Goal: Task Accomplishment & Management: Complete application form

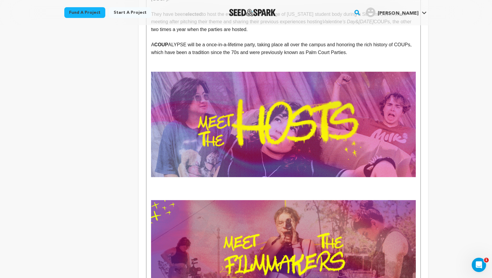
scroll to position [241, 0]
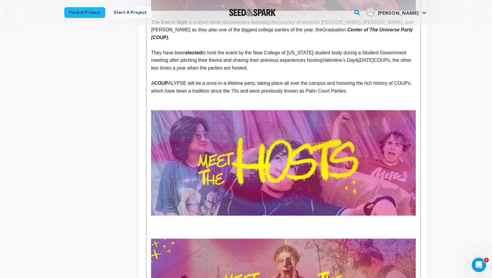
click at [189, 224] on p "To enrich screen reader interactions, please activate Accessibility in Grammarl…" at bounding box center [283, 228] width 264 height 8
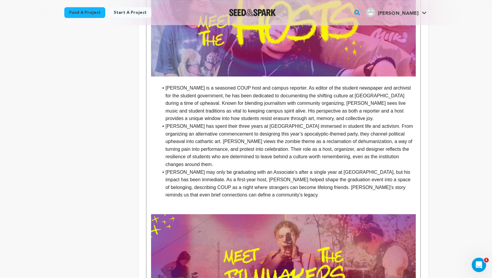
scroll to position [374, 0]
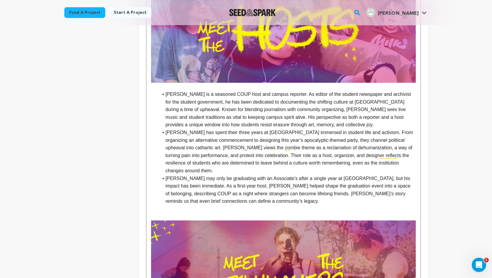
click at [165, 91] on li "[PERSON_NAME] is a seasoned COUP host and campus reporter. As editor of the stu…" at bounding box center [286, 110] width 257 height 38
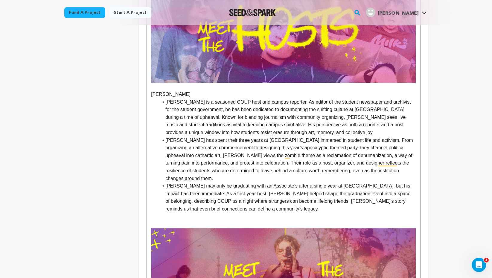
click at [316, 126] on li "[PERSON_NAME] is a seasoned COUP host and campus reporter. As editor of the stu…" at bounding box center [286, 117] width 257 height 38
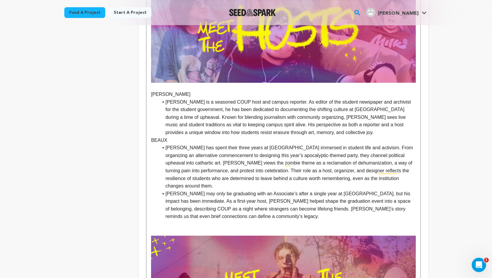
click at [154, 137] on p "BEAUX" at bounding box center [283, 141] width 264 height 8
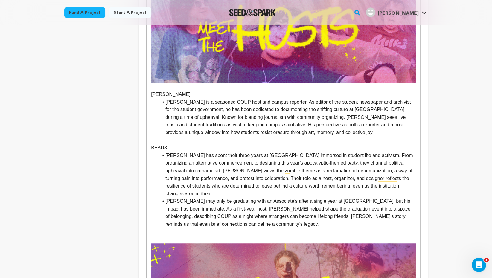
click at [183, 187] on li "[PERSON_NAME] has spent their three years at [GEOGRAPHIC_DATA] immersed in stud…" at bounding box center [286, 175] width 257 height 46
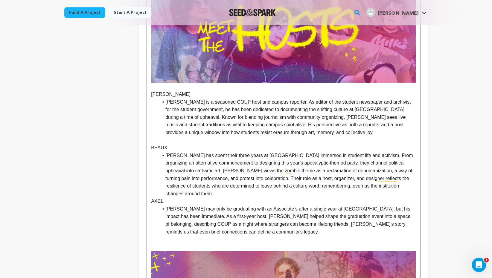
click at [155, 205] on ul "[PERSON_NAME] may only be graduating with an Associate’s after a single year at…" at bounding box center [283, 220] width 264 height 30
click at [190, 185] on li "[PERSON_NAME] has spent their three years at [GEOGRAPHIC_DATA] immersed in stud…" at bounding box center [286, 175] width 257 height 46
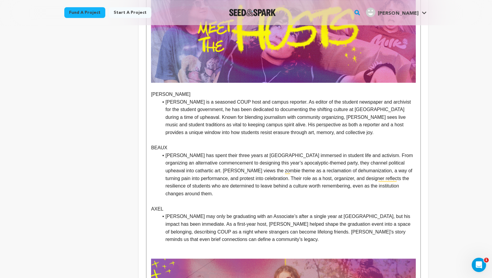
click at [155, 91] on p "[PERSON_NAME]" at bounding box center [283, 95] width 264 height 8
click at [159, 91] on p "[PERSON_NAME]" at bounding box center [283, 95] width 264 height 8
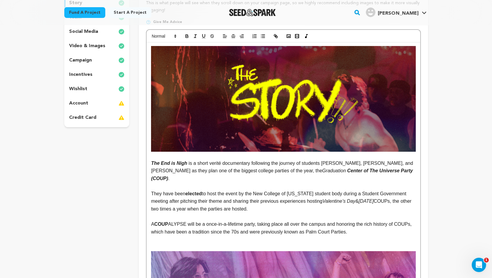
scroll to position [0, 0]
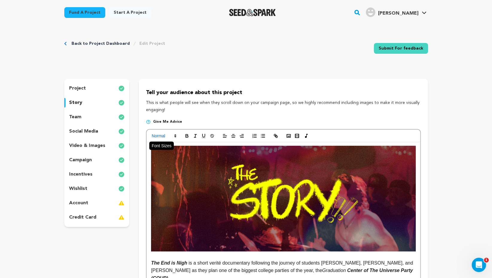
click at [169, 135] on span at bounding box center [163, 135] width 29 height 7
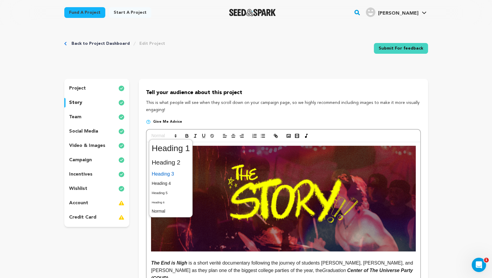
click at [174, 175] on span at bounding box center [171, 174] width 38 height 10
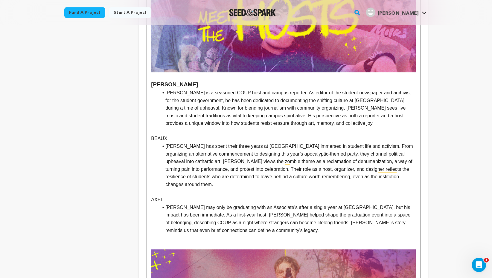
scroll to position [406, 0]
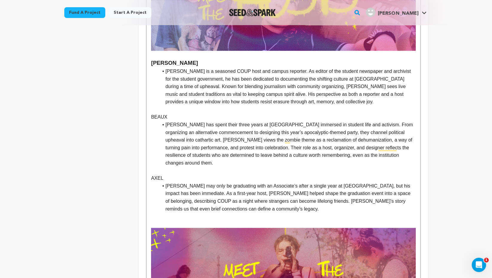
click at [157, 113] on p "BEAUX" at bounding box center [283, 117] width 264 height 8
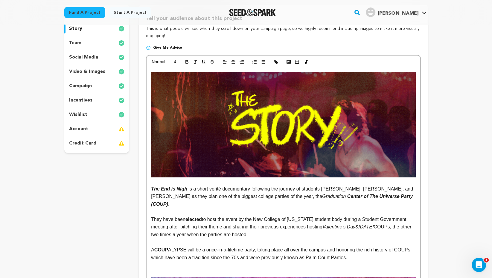
scroll to position [72, 0]
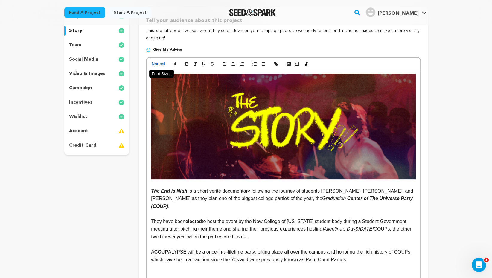
click at [167, 65] on span at bounding box center [163, 63] width 29 height 7
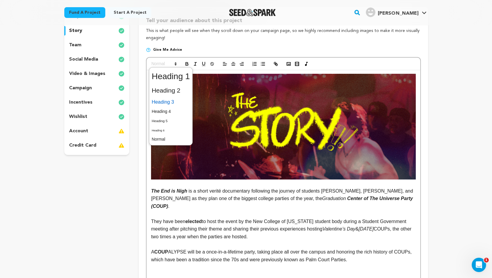
click at [169, 104] on span at bounding box center [171, 102] width 38 height 10
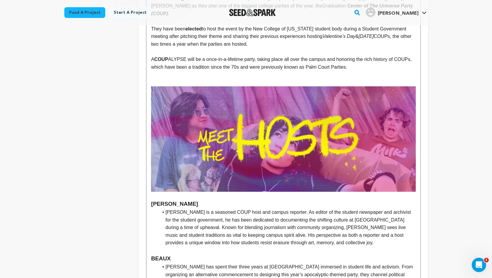
scroll to position [325, 0]
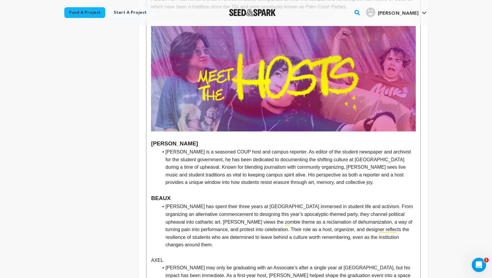
click at [158, 257] on p "AXEL" at bounding box center [283, 261] width 264 height 8
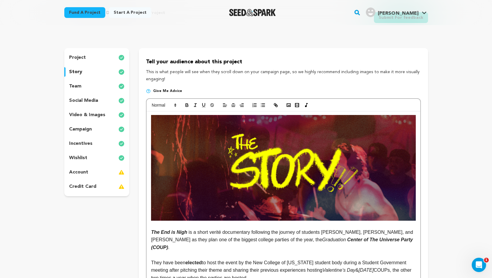
scroll to position [12, 0]
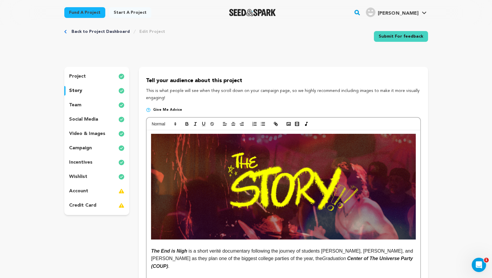
click at [167, 120] on div at bounding box center [282, 124] width 273 height 13
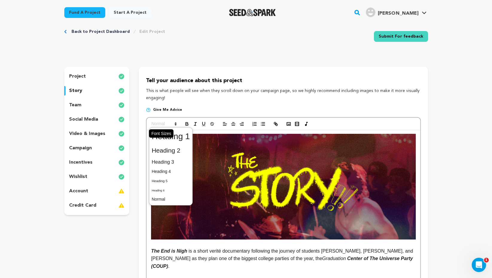
click at [167, 125] on span at bounding box center [163, 123] width 29 height 7
click at [174, 158] on span at bounding box center [171, 162] width 38 height 10
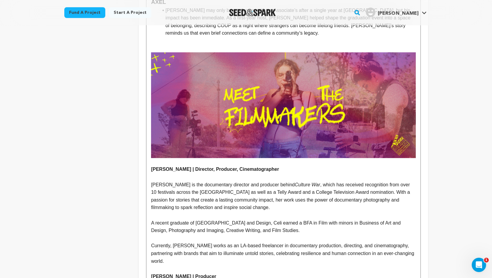
scroll to position [625, 0]
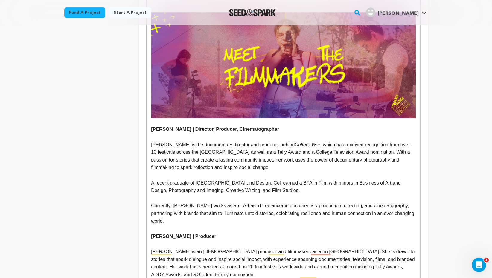
drag, startPoint x: 151, startPoint y: 121, endPoint x: 277, endPoint y: 120, distance: 125.9
click at [277, 126] on p "[PERSON_NAME] | Director, Producer, Cinematographer" at bounding box center [283, 130] width 264 height 8
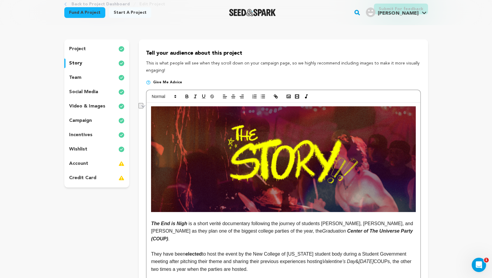
scroll to position [23, 0]
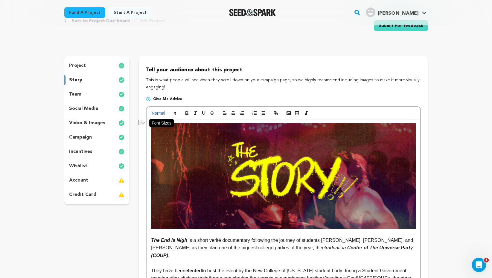
click at [174, 110] on span at bounding box center [163, 113] width 29 height 7
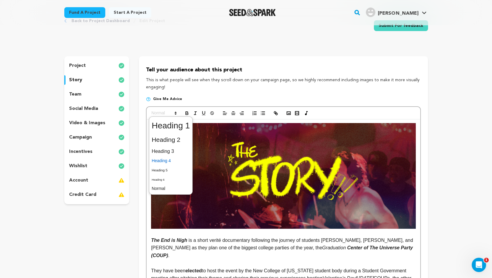
click at [180, 161] on span at bounding box center [171, 160] width 38 height 9
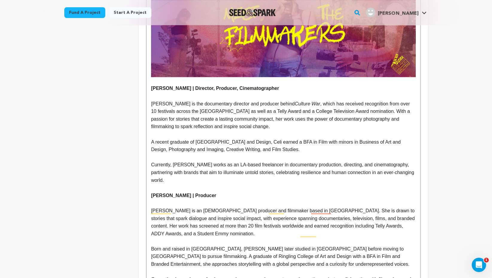
scroll to position [673, 0]
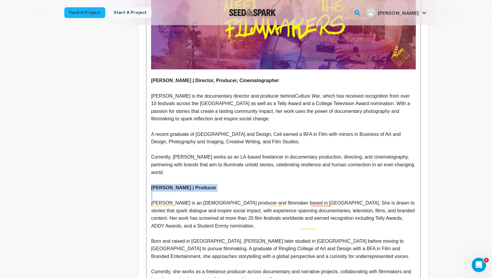
drag, startPoint x: 217, startPoint y: 178, endPoint x: 150, endPoint y: 172, distance: 66.9
click at [151, 172] on div "The End is Nigh is a short verité documentary following the journey of students…" at bounding box center [282, 260] width 273 height 1582
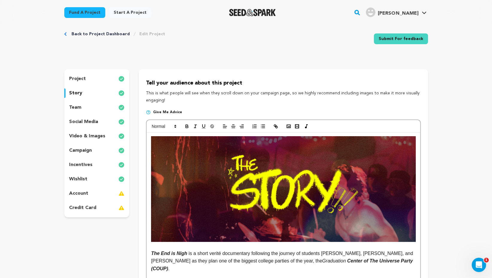
scroll to position [0, 0]
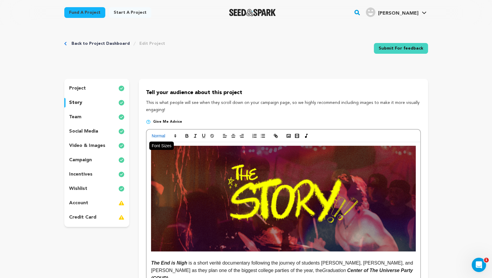
click at [167, 137] on span at bounding box center [163, 135] width 29 height 7
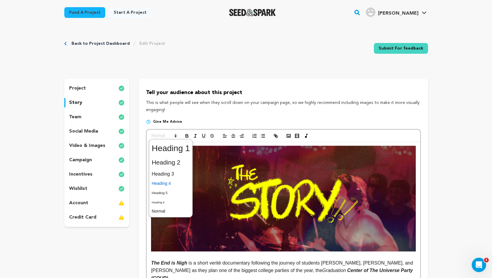
click at [175, 184] on span at bounding box center [171, 183] width 38 height 9
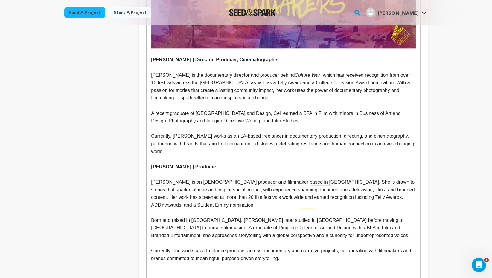
scroll to position [764, 0]
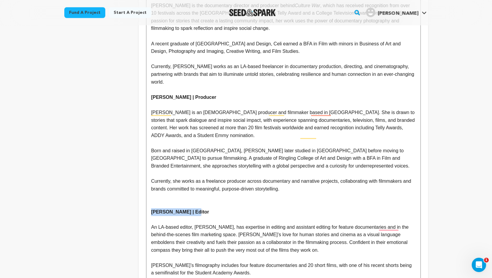
drag, startPoint x: 195, startPoint y: 195, endPoint x: 150, endPoint y: 195, distance: 45.1
click at [150, 195] on div "The End is Nigh is a short verité documentary following the journey of students…" at bounding box center [282, 169] width 273 height 1582
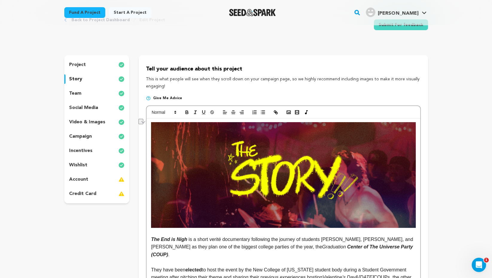
scroll to position [0, 0]
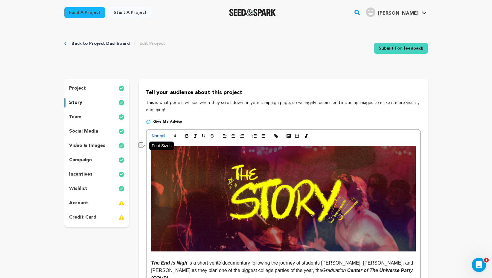
click at [168, 136] on span at bounding box center [163, 135] width 29 height 7
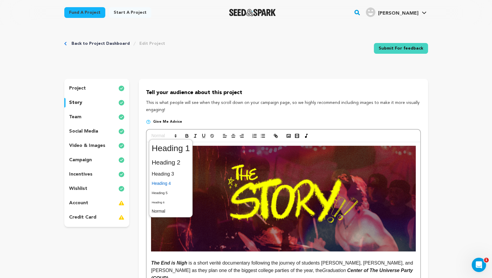
click at [177, 183] on span at bounding box center [171, 183] width 38 height 9
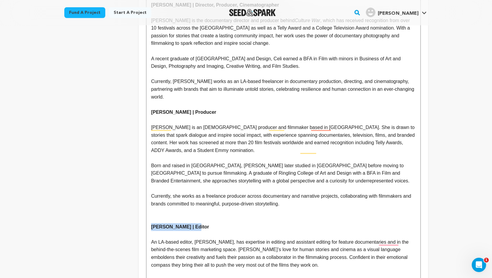
scroll to position [799, 0]
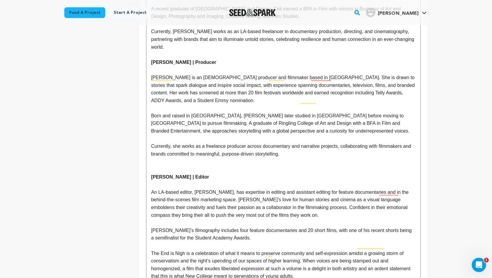
click at [173, 166] on p "To enrich screen reader interactions, please activate Accessibility in Grammarl…" at bounding box center [283, 170] width 264 height 8
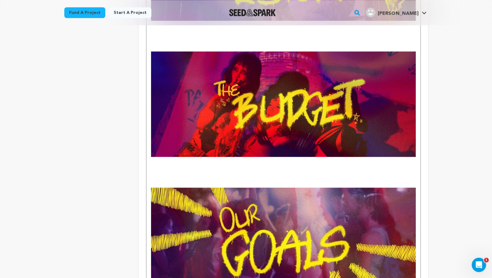
scroll to position [1179, 0]
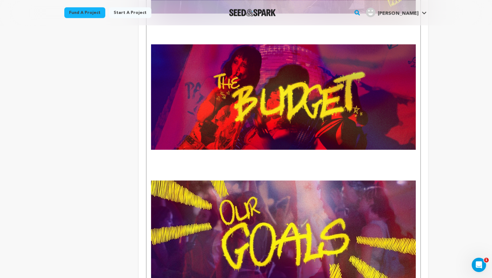
click at [199, 165] on p "To enrich screen reader interactions, please activate Accessibility in Grammarl…" at bounding box center [283, 169] width 264 height 8
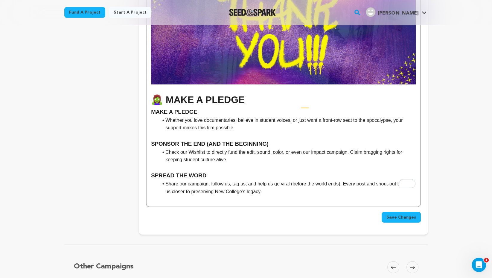
scroll to position [1497, 0]
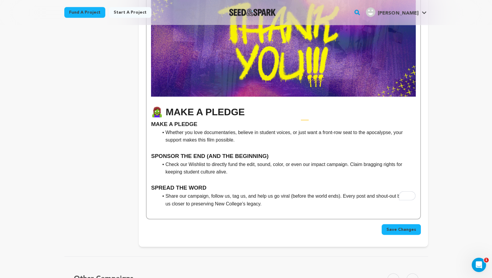
click at [262, 105] on h1 "🧟‍♀️ MAKE A PLEDGE" at bounding box center [283, 112] width 264 height 15
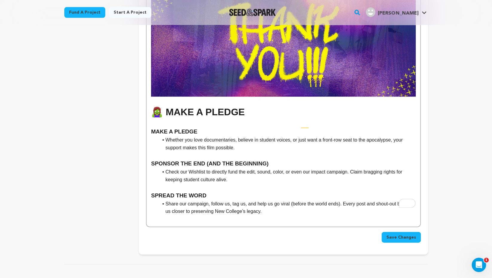
click at [262, 136] on li "Whether you love documentaries, believe in student voices, or just want a front…" at bounding box center [286, 143] width 257 height 15
click at [277, 136] on li "Whether you love documentaries, believe in highlightingstudent voices, or just …" at bounding box center [286, 143] width 257 height 15
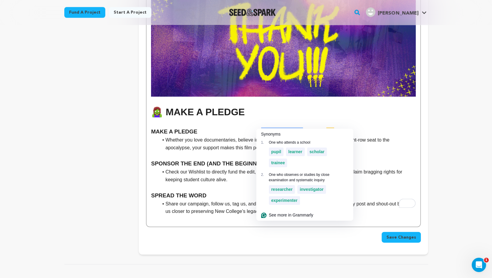
click at [289, 136] on li "Whether you love documentaries, believe in highlightingstudent voices, or just …" at bounding box center [286, 143] width 257 height 15
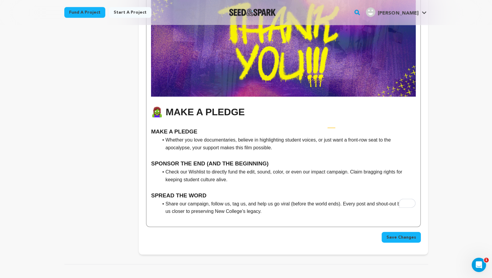
click at [275, 136] on li "Whether you love documentaries, believe in highlighting student voices, or just…" at bounding box center [286, 143] width 257 height 15
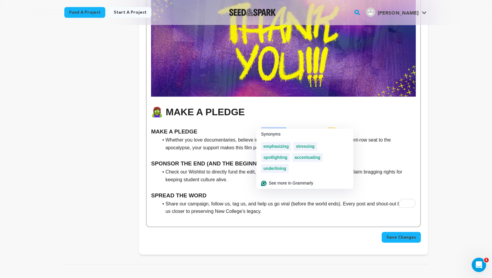
click at [283, 156] on span "spotlighting" at bounding box center [275, 157] width 24 height 5
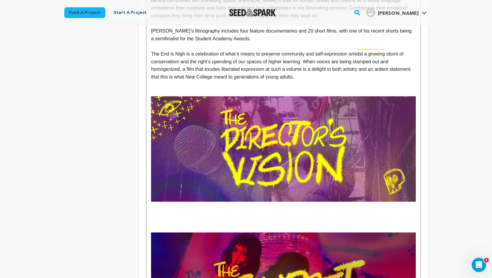
scroll to position [1008, 0]
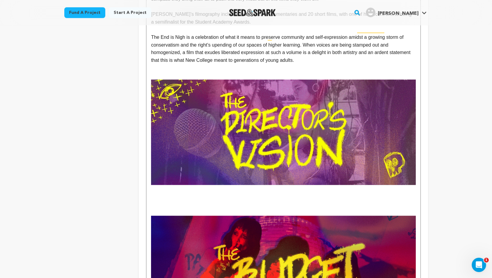
click at [210, 193] on p "To enrich screen reader interactions, please activate Accessibility in Grammarl…" at bounding box center [283, 197] width 264 height 8
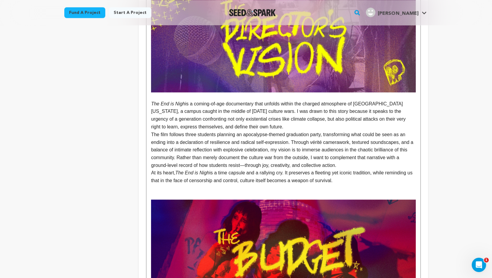
scroll to position [1098, 0]
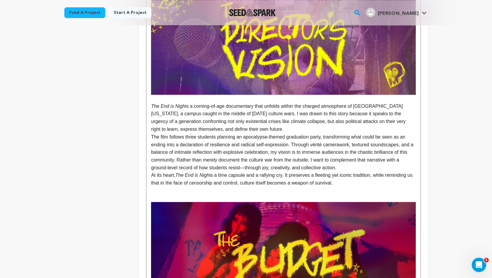
click at [286, 115] on p "The End is Nigh is a coming-of-age documentary that unfolds within the charged …" at bounding box center [283, 118] width 264 height 30
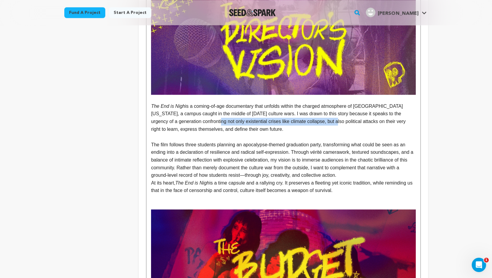
drag, startPoint x: 320, startPoint y: 109, endPoint x: 202, endPoint y: 109, distance: 118.4
click at [202, 109] on p "The End is Nigh is a coming-of-age documentary that unfolds within the charged …" at bounding box center [283, 118] width 264 height 30
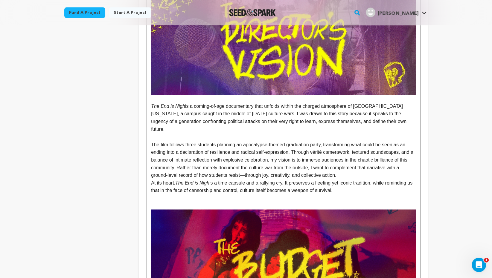
click at [350, 149] on p "The film follows three students planning an apocalypse-themed graduation party,…" at bounding box center [283, 160] width 264 height 38
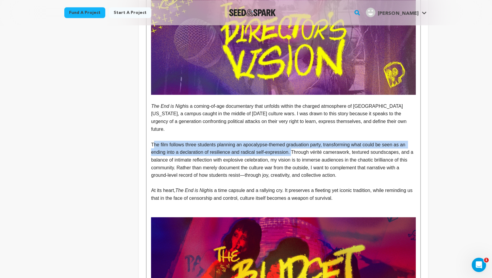
drag, startPoint x: 294, startPoint y: 131, endPoint x: 153, endPoint y: 123, distance: 141.6
click at [153, 141] on p "The film follows three students planning an apocalypse-themed graduation party,…" at bounding box center [283, 160] width 264 height 38
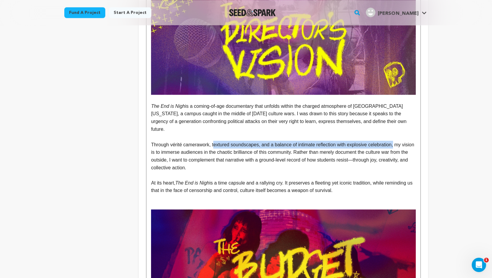
drag, startPoint x: 214, startPoint y: 122, endPoint x: 399, endPoint y: 121, distance: 184.8
click at [399, 141] on p "Through vérité camerawork, textured soundscapes, and a balance of intimate refl…" at bounding box center [283, 156] width 264 height 30
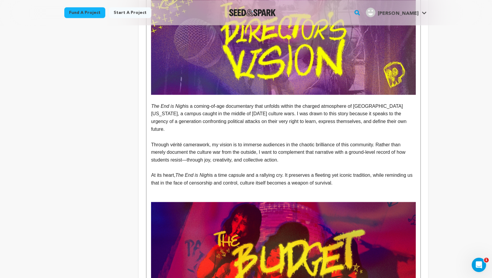
click at [185, 141] on p "Through vérité camerawork, my vision is to immerse audiences in the chaotic bri…" at bounding box center [283, 152] width 264 height 23
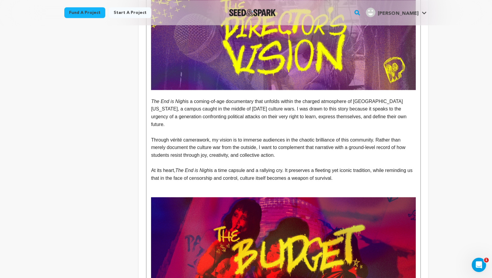
scroll to position [1099, 0]
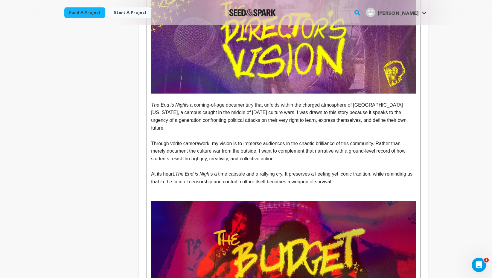
click at [273, 185] on p "To enrich screen reader interactions, please activate Accessibility in Grammarl…" at bounding box center [283, 189] width 264 height 8
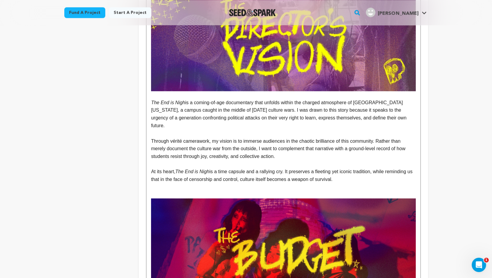
scroll to position [1102, 0]
click at [254, 167] on p "At its heart, The End is Nigh is a time capsule and a rallying cry. It preserve…" at bounding box center [283, 174] width 264 height 15
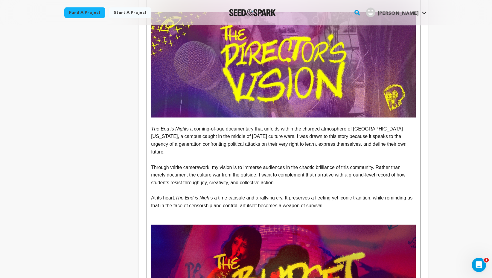
scroll to position [1069, 0]
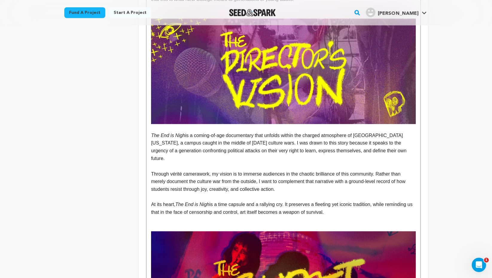
click at [267, 132] on p "The End is Nigh is a coming-of-age documentary that unfolds within the charged …" at bounding box center [283, 147] width 264 height 30
click at [284, 132] on p "The End is Nigh is a coming-of-age documentary that unfolds within the charged …" at bounding box center [283, 147] width 264 height 30
click at [164, 135] on p "The End is Nigh is a coming-of-age documentary that unfolds within the charged …" at bounding box center [283, 147] width 264 height 30
click at [209, 142] on p "The End is Nigh is a coming-of-age documentary that unfolds within the charged …" at bounding box center [283, 147] width 264 height 30
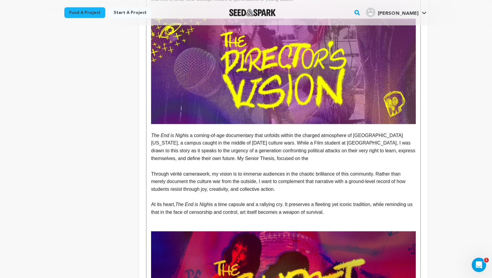
click at [407, 132] on p "The End is Nigh is a coming-of-age documentary that unfolds within the charged …" at bounding box center [283, 147] width 264 height 30
click at [348, 138] on p "The End is Nigh is a coming-of-age documentary that unfolds within the charged …" at bounding box center [283, 147] width 264 height 30
click at [340, 141] on p "The End is Nigh is a coming-of-age documentary that unfolds within the charged …" at bounding box center [283, 147] width 264 height 30
click at [311, 146] on p "The End is Nigh is a coming-of-age documentary that unfolds within the charged …" at bounding box center [283, 147] width 264 height 30
click at [390, 142] on p "The End is Nigh is a coming-of-age documentary that unfolds within the charged …" at bounding box center [283, 147] width 264 height 30
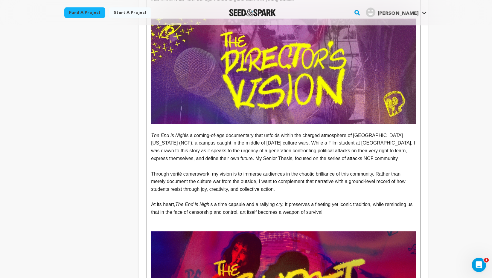
click at [351, 144] on p "The End is Nigh is a coming-of-age documentary that unfolds within the charged …" at bounding box center [283, 147] width 264 height 30
click at [396, 145] on p "The End is Nigh is a coming-of-age documentary that unfolds within the charged …" at bounding box center [283, 147] width 264 height 30
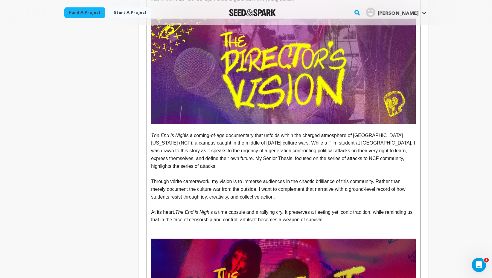
click at [345, 144] on p "The End is Nigh is a coming-of-age documentary that unfolds within the charged …" at bounding box center [283, 151] width 264 height 38
click at [302, 150] on p "The End is Nigh is a coming-of-age documentary that unfolds within the charged …" at bounding box center [283, 151] width 264 height 38
click at [297, 148] on p "The End is Nigh is a coming-of-age documentary that unfolds within the charged …" at bounding box center [283, 151] width 264 height 38
drag, startPoint x: 253, startPoint y: 155, endPoint x: 248, endPoint y: 152, distance: 6.1
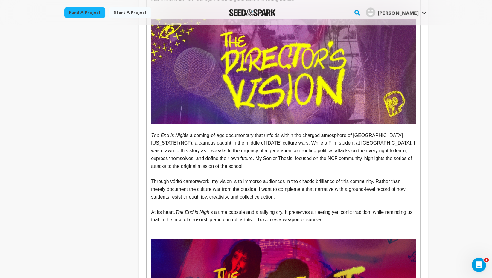
click at [248, 152] on p "The End is Nigh is a coming-of-age documentary that unfolds within the charged …" at bounding box center [283, 151] width 264 height 38
click at [343, 151] on p "The End is Nigh is a coming-of-age documentary that unfolds within the charged …" at bounding box center [283, 151] width 264 height 38
click at [343, 152] on p "The End is Nigh is a coming-of-age documentary that unfolds within the charged …" at bounding box center [283, 151] width 264 height 38
click at [390, 153] on p "The End is Nigh is a coming-of-age documentary that unfolds within the charged …" at bounding box center [283, 151] width 264 height 38
click at [399, 151] on p "The End is Nigh is a coming-of-age documentary that unfolds within the charged …" at bounding box center [283, 151] width 264 height 38
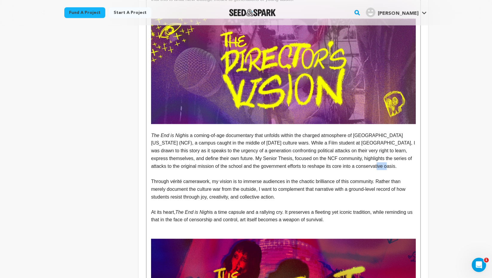
click at [399, 151] on p "The End is Nigh is a coming-of-age documentary that unfolds within the charged …" at bounding box center [283, 151] width 264 height 38
click at [401, 150] on p "The End is Nigh is a coming-of-age documentary that unfolds within the charged …" at bounding box center [283, 151] width 264 height 38
click at [398, 151] on p "The End is Nigh is a coming-of-age documentary that unfolds within the charged …" at bounding box center [283, 151] width 264 height 38
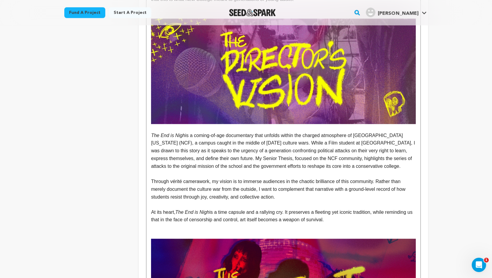
click at [353, 151] on p "The End is Nigh is a coming-of-age documentary that unfolds within the charged …" at bounding box center [283, 151] width 264 height 38
click at [353, 152] on p "The End is Nigh is a coming-of-age documentary that unfolds within the charged …" at bounding box center [283, 151] width 264 height 38
click at [402, 150] on p "The End is Nigh is a coming-of-age documentary that unfolds within the charged …" at bounding box center [283, 151] width 264 height 38
click at [394, 152] on p "The End is Nigh is a coming-of-age documentary that unfolds within the charged …" at bounding box center [283, 151] width 264 height 38
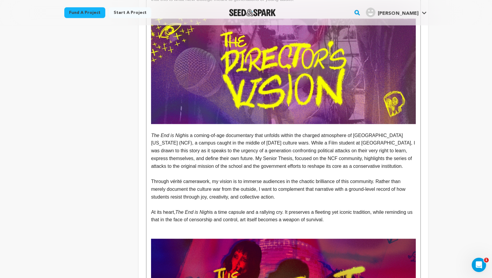
click at [240, 144] on p "The End is Nigh is a coming-of-age documentary that unfolds within the charged …" at bounding box center [283, 151] width 264 height 38
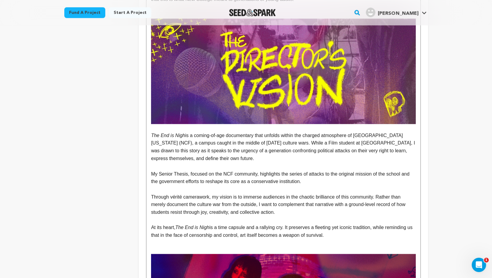
click at [328, 170] on p "My Senior Thesis, focused on the NCF community, highlights the series of attack…" at bounding box center [283, 177] width 264 height 15
click at [191, 170] on p "My Senior Thesis, focused on the NCF community, highlights the series of attack…" at bounding box center [283, 177] width 264 height 15
click at [289, 170] on p "My Senior Thesis, Culture War, focused on the NCF community, highlights the ser…" at bounding box center [283, 177] width 264 height 15
click at [289, 170] on p "My Senior Thesis, Culture War, focused on the NCF community anhighlights the se…" at bounding box center [283, 177] width 264 height 15
click at [297, 170] on p "My Senior Thesis, Culture War, focused on the NCF community andhighlights the s…" at bounding box center [283, 177] width 264 height 15
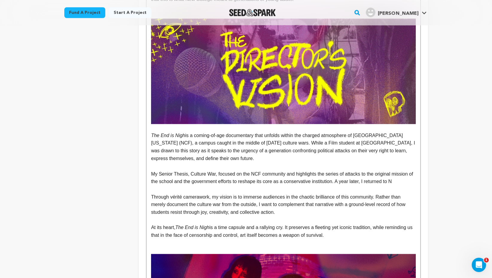
click at [318, 170] on p "My Senior Thesis, Culture War, focused on the NCF community and highlights the …" at bounding box center [283, 177] width 264 height 15
click at [309, 170] on p "My Senior Thesis, Culture War, focused on the NCF community and highlights the …" at bounding box center [283, 177] width 264 height 15
drag, startPoint x: 207, startPoint y: 167, endPoint x: 371, endPoint y: 158, distance: 165.0
click at [371, 170] on p "My Senior Thesis, Culture War, focused on the NCF community and documented the …" at bounding box center [283, 177] width 264 height 15
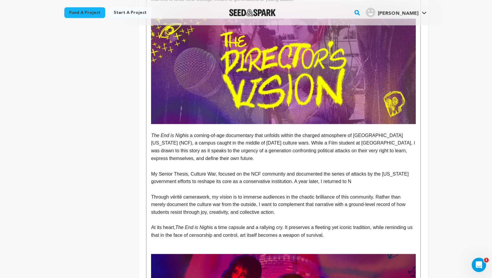
click at [179, 170] on p "My Senior Thesis, Culture War, focused on the NCF community and documented the …" at bounding box center [283, 177] width 264 height 15
click at [248, 170] on p "My Senior Thesis, Culture War, focused on the NCF community and documented the …" at bounding box center [283, 177] width 264 height 15
click at [386, 170] on p "My Senior Thesis, Culture War, focused on the NCF community and documented the …" at bounding box center [283, 177] width 264 height 15
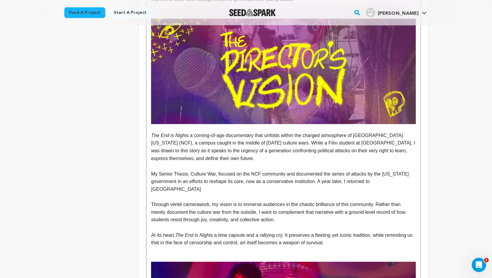
click at [349, 170] on p "My Senior Thesis, Culture War, focused on the NCF community and documented the …" at bounding box center [283, 181] width 264 height 23
click at [263, 174] on p "My Senior Thesis, Culture War, focused on the NCF community and documented the …" at bounding box center [283, 181] width 264 height 23
click at [153, 133] on em "The End is Nigh" at bounding box center [168, 135] width 34 height 5
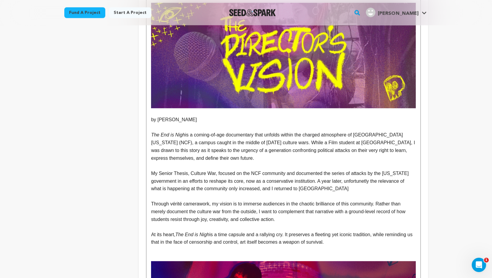
scroll to position [1087, 0]
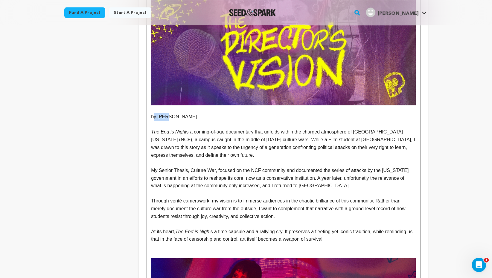
drag, startPoint x: 173, startPoint y: 103, endPoint x: 153, endPoint y: 101, distance: 20.4
click at [153, 113] on p "by Celi" at bounding box center [283, 117] width 264 height 8
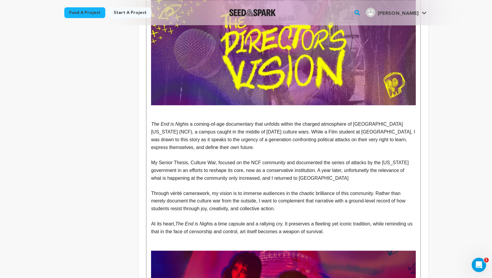
scroll to position [1072, 0]
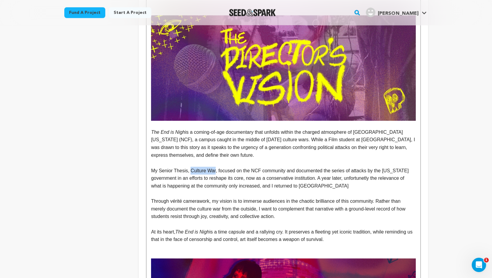
drag, startPoint x: 190, startPoint y: 155, endPoint x: 216, endPoint y: 153, distance: 25.5
click at [216, 167] on p "My Senior Thesis, Culture War, focused on the NCF community and documented the …" at bounding box center [283, 178] width 264 height 23
click at [233, 167] on p "My Senior Thesis, Culture War , focused on the NCF community and documented the…" at bounding box center [283, 178] width 264 height 23
click at [305, 167] on p "My Senior Thesis, Culture War , focuses on the NCF community and documented the…" at bounding box center [283, 178] width 264 height 23
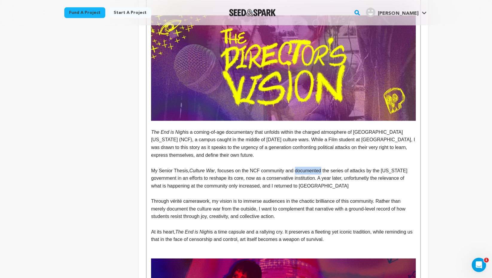
click at [305, 167] on p "My Senior Thesis, Culture War , focuses on the NCF community and documented the…" at bounding box center [283, 178] width 264 height 23
click at [219, 167] on p "My Senior Thesis, Culture War , focuses on the NCF community and documents the …" at bounding box center [283, 178] width 264 height 23
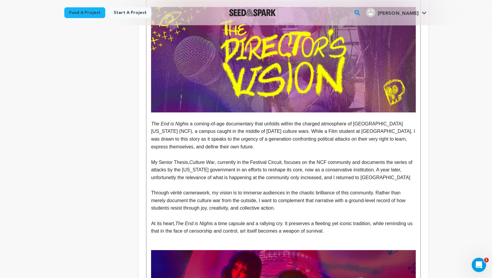
scroll to position [1080, 0]
click at [255, 158] on p "My Senior Thesis, Culture War , currently in the Festival Circuit, focuses on t…" at bounding box center [283, 169] width 264 height 23
click at [273, 158] on p "My Senior Thesis, Culture War , currently in the festival Circuit, focuses on t…" at bounding box center [283, 169] width 264 height 23
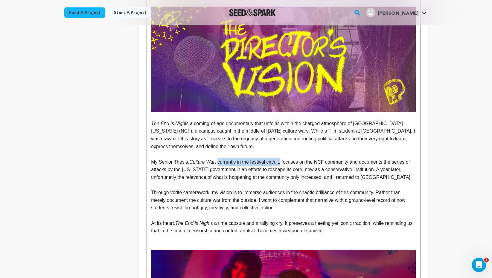
drag, startPoint x: 284, startPoint y: 148, endPoint x: 219, endPoint y: 149, distance: 65.2
click at [219, 158] on p "My Senior Thesis, Culture War , currently in the festival circuit, focuses on t…" at bounding box center [283, 169] width 264 height 23
copy p "currently in the festival circuit,"
click at [321, 158] on p "My Senior Thesis, Culture War , focuses on the NCF community and documents the …" at bounding box center [283, 169] width 264 height 23
click at [338, 158] on p "My Senior Thesis, Culture War , focuses on the NCF community and documents the …" at bounding box center [283, 169] width 264 height 23
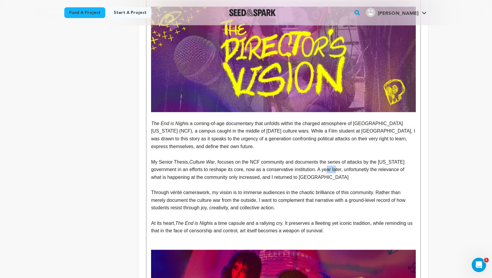
click at [338, 158] on p "My Senior Thesis, Culture War , focuses on the NCF community and documents the …" at bounding box center [283, 169] width 264 height 23
click at [376, 163] on p "My Senior Thesis, Culture War , focuses on the NCF community and documents the …" at bounding box center [283, 169] width 264 height 23
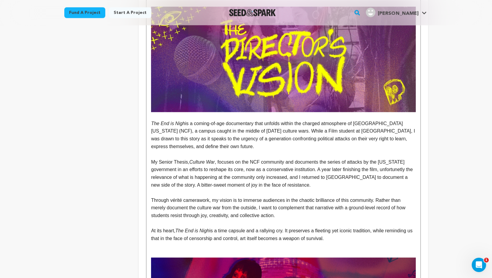
click at [289, 171] on p "My Senior Thesis, Culture War , focuses on the NCF community and documents the …" at bounding box center [283, 173] width 264 height 30
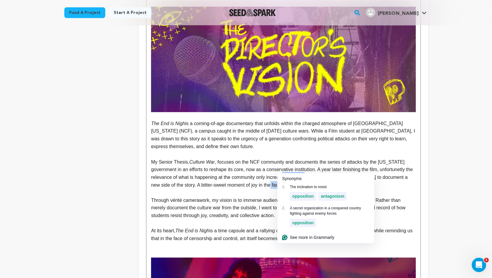
click at [292, 195] on div "opposition" at bounding box center [303, 196] width 26 height 9
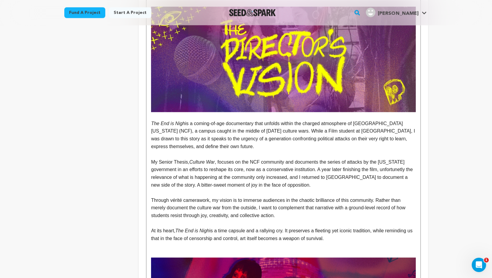
click at [344, 227] on p "At its heart, The End is Nigh is a time capsule and a rallying cry. It preserve…" at bounding box center [283, 234] width 264 height 15
click at [331, 173] on p "My Senior Thesis, Culture War , focuses on the NCF community and documents the …" at bounding box center [283, 173] width 264 height 30
drag, startPoint x: 335, startPoint y: 154, endPoint x: 381, endPoint y: 154, distance: 46.0
click at [381, 158] on p "My Senior Thesis, Culture War , focuses on the NCF community and documents the …" at bounding box center [283, 173] width 264 height 30
click at [323, 158] on p "My Senior Thesis, Culture War , focuses on the NCF community and documents the …" at bounding box center [283, 173] width 264 height 30
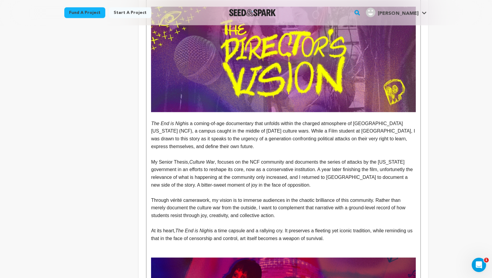
drag, startPoint x: 190, startPoint y: 147, endPoint x: 155, endPoint y: 147, distance: 35.6
click at [155, 158] on p "My Senior Thesis, Culture War , focuses on the NCF community and documents the …" at bounding box center [283, 173] width 264 height 30
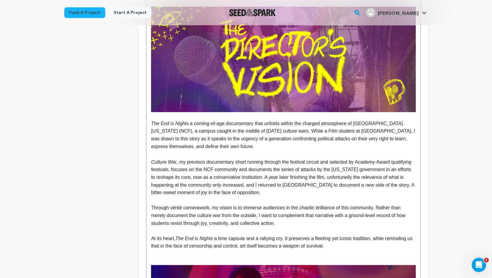
drag, startPoint x: 357, startPoint y: 231, endPoint x: 152, endPoint y: 108, distance: 238.8
copy div "The End is Nigh is a coming-of-age documentary that unfolds within the charged …"
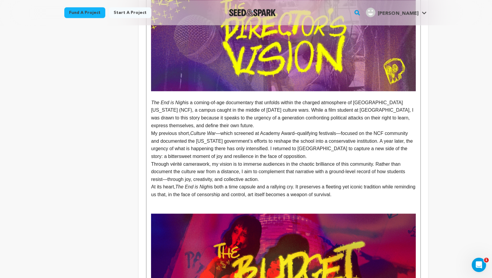
scroll to position [1051, 0]
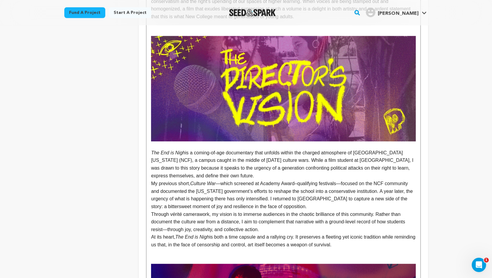
click at [250, 158] on p "The End is Nigh is a coming-of-age documentary that unfolds within the charged …" at bounding box center [283, 164] width 264 height 30
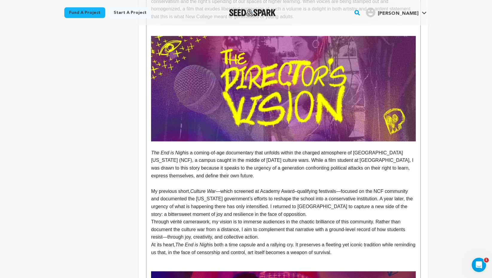
click at [305, 198] on p "My previous short, Culture War —which screened at Academy Award–qualifying fest…" at bounding box center [283, 202] width 264 height 30
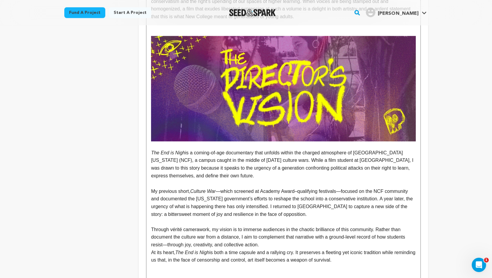
click at [288, 228] on p "Through vérité camerawork, my vision is to immerse audiences in the chaotic bri…" at bounding box center [283, 237] width 264 height 23
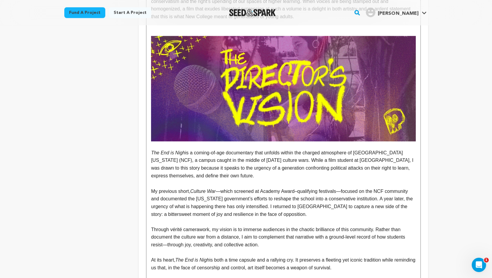
click at [344, 187] on p "My previous short, Culture War —which screened at Academy Award–qualifying fest…" at bounding box center [283, 202] width 264 height 30
click at [369, 187] on p "My previous short, Culture War —which screened at Academy Award–qualifying fest…" at bounding box center [283, 202] width 264 height 30
click at [211, 187] on p "My previous short, Culture War —which screened at Academy Award–qualifying fest…" at bounding box center [283, 202] width 264 height 30
drag, startPoint x: 345, startPoint y: 177, endPoint x: 342, endPoint y: 177, distance: 3.3
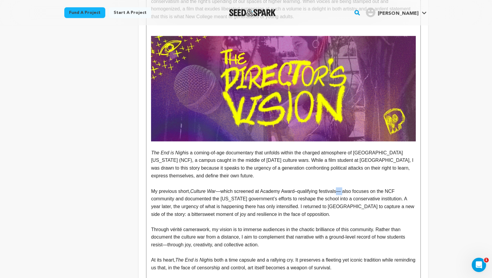
click at [342, 187] on p "My previous short, Culture War —which screened at Academy Award–qualifying fest…" at bounding box center [283, 202] width 264 height 30
click at [223, 187] on p "My previous short, Culture War —which screened at Academy Award–qualifying fest…" at bounding box center [283, 202] width 264 height 30
drag, startPoint x: 217, startPoint y: 177, endPoint x: 344, endPoint y: 176, distance: 126.5
click at [344, 187] on p "My previous short, Culture War —which screened at Academy Award–qualifying fest…" at bounding box center [283, 202] width 264 height 30
copy p "—which screened at Academy Award–qualifying festivals—"
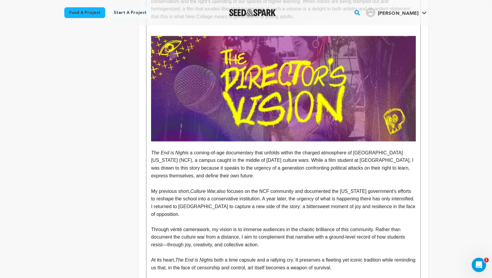
click at [227, 187] on p "My previous short, Culture War, also focuses on the NCF community and documente…" at bounding box center [283, 202] width 264 height 30
click at [394, 187] on p "My previous short, Culture War, also focuses on the NCF community and documente…" at bounding box center [283, 202] width 264 height 30
click at [172, 154] on p "The End is Nigh is a coming-of-age documentary that unfolds within the charged …" at bounding box center [283, 164] width 264 height 30
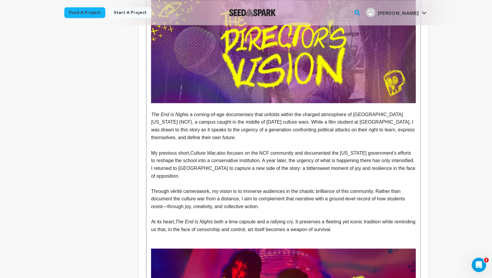
scroll to position [1090, 0]
click at [239, 162] on p "My previous short, Culture War, also focuses on the NCF community and documente…" at bounding box center [283, 164] width 264 height 30
click at [166, 192] on p "Through vérité camerawork, my vision is to immerse audiences in the chaotic bri…" at bounding box center [283, 198] width 264 height 23
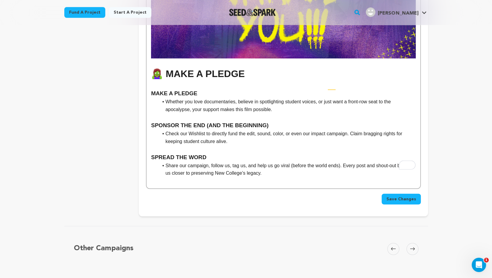
scroll to position [1674, 0]
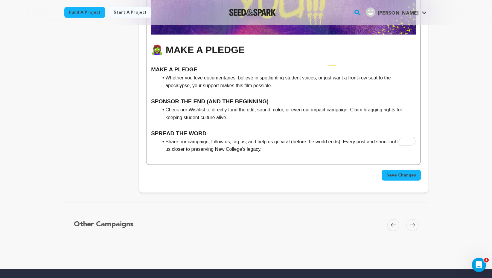
click at [408, 173] on span "Save Changes" at bounding box center [401, 176] width 30 height 6
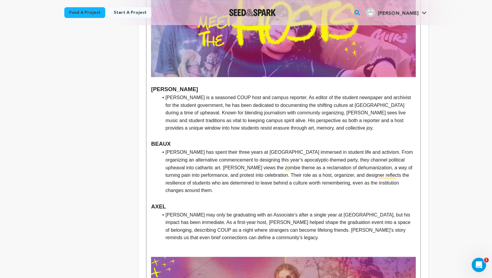
scroll to position [343, 0]
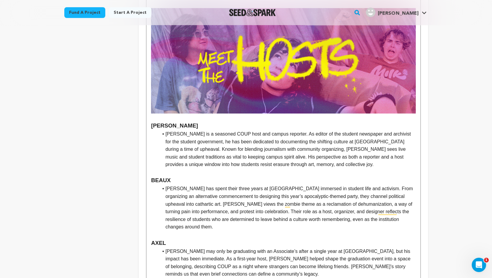
click at [165, 130] on li "[PERSON_NAME] is a seasoned COUP host and campus reporter. As editor of the stu…" at bounding box center [286, 149] width 257 height 38
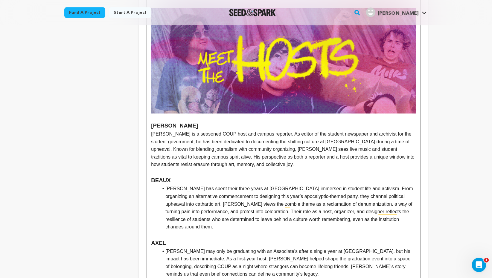
click at [166, 185] on li "[PERSON_NAME] has spent their three years at [GEOGRAPHIC_DATA] immersed in stud…" at bounding box center [286, 208] width 257 height 46
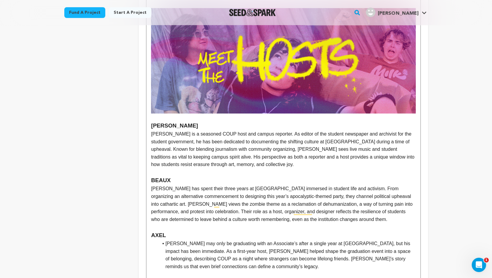
click at [165, 240] on li "[PERSON_NAME] may only be graduating with an Associate’s after a single year at…" at bounding box center [286, 255] width 257 height 30
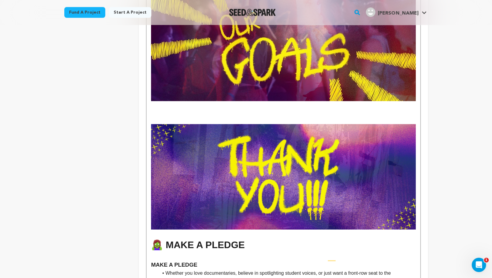
scroll to position [1481, 0]
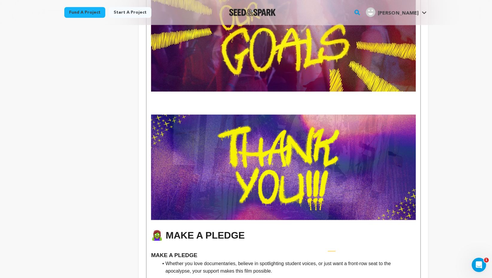
click at [165, 99] on p "To enrich screen reader interactions, please activate Accessibility in Grammarl…" at bounding box center [283, 103] width 264 height 8
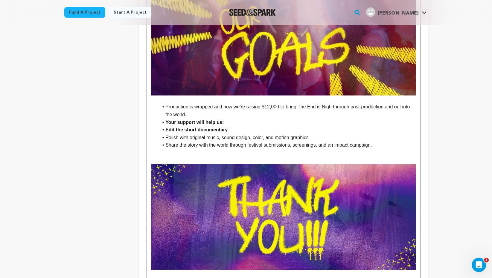
scroll to position [1468, 0]
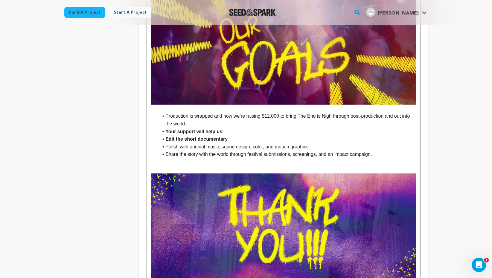
click at [169, 112] on li "Production is wrapped and now we’re raising $12,000 to bring The End is Nigh th…" at bounding box center [286, 119] width 257 height 15
click at [164, 128] on li "Your support will help us:" at bounding box center [286, 132] width 257 height 8
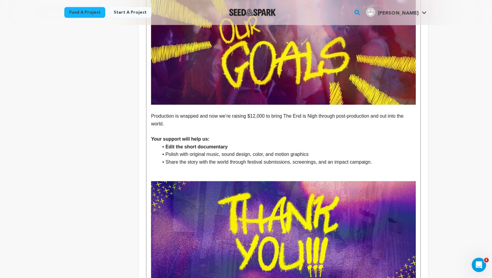
click at [163, 137] on strong "﻿ Your support will help us:" at bounding box center [180, 139] width 58 height 5
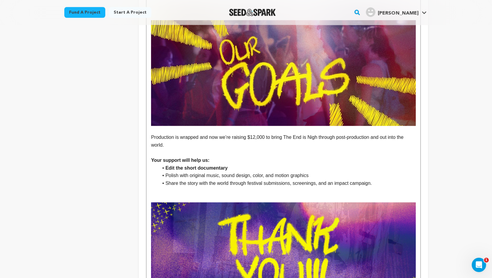
scroll to position [1447, 0]
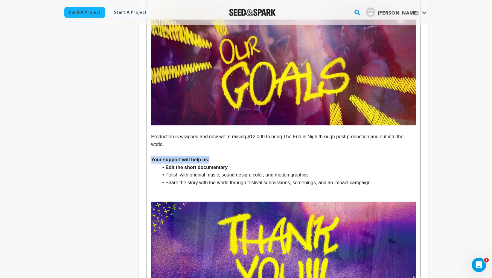
drag, startPoint x: 210, startPoint y: 145, endPoint x: 151, endPoint y: 143, distance: 59.2
click at [151, 156] on p "Your support will help us:" at bounding box center [283, 160] width 264 height 8
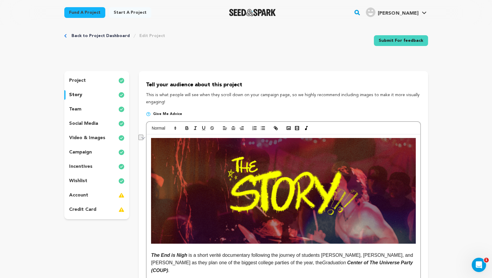
scroll to position [0, 0]
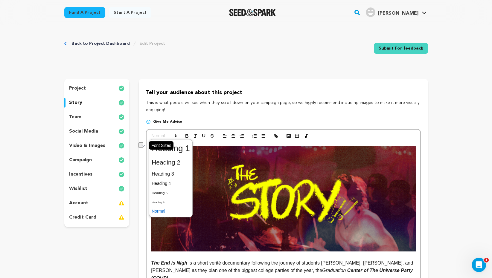
click at [169, 136] on span at bounding box center [163, 135] width 29 height 7
click at [174, 187] on span at bounding box center [171, 183] width 38 height 9
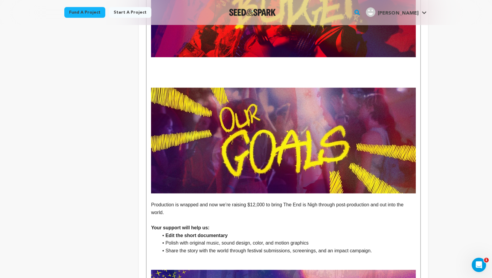
scroll to position [1380, 0]
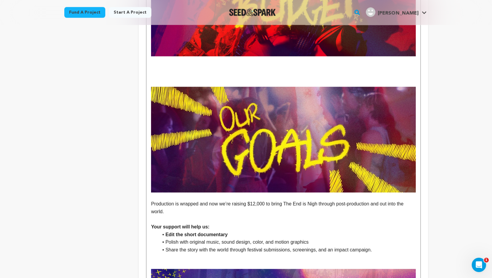
click at [214, 223] on h4 "Your support will help us:" at bounding box center [283, 227] width 264 height 8
drag, startPoint x: 233, startPoint y: 221, endPoint x: 164, endPoint y: 219, distance: 68.8
click at [165, 231] on li "Edit the short documentary" at bounding box center [286, 235] width 257 height 8
click at [204, 225] on strong "Your support will help us:" at bounding box center [180, 227] width 58 height 5
drag, startPoint x: 211, startPoint y: 214, endPoint x: 152, endPoint y: 212, distance: 58.9
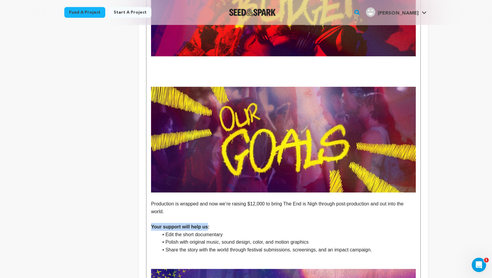
click at [152, 225] on strong "Your support will help us:" at bounding box center [180, 227] width 58 height 5
click at [190, 231] on li "Edit the short documentary" at bounding box center [286, 235] width 257 height 8
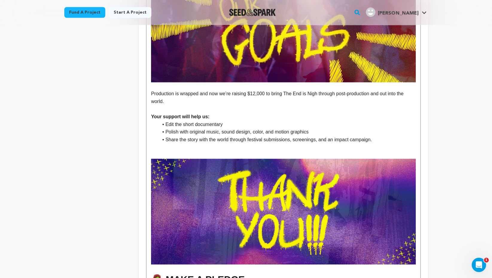
scroll to position [1487, 0]
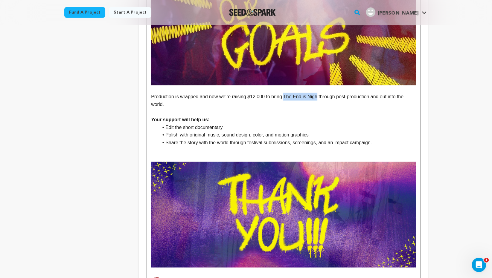
drag, startPoint x: 287, startPoint y: 82, endPoint x: 320, endPoint y: 81, distance: 32.9
click at [320, 93] on p "Production is wrapped and now we’re raising $12,000 to bring The End is Nigh th…" at bounding box center [283, 100] width 264 height 15
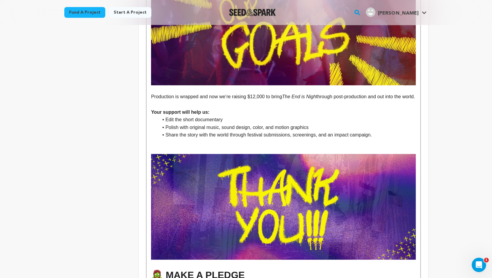
click at [243, 93] on p "Production is wrapped and now we’re raising $12,000 to bring The End is Nigh th…" at bounding box center [283, 97] width 264 height 8
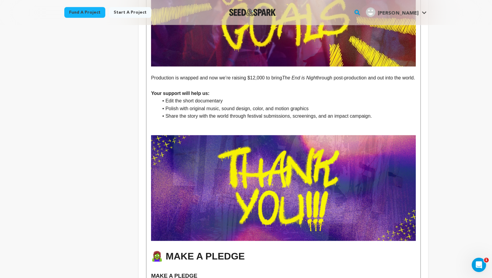
scroll to position [1507, 0]
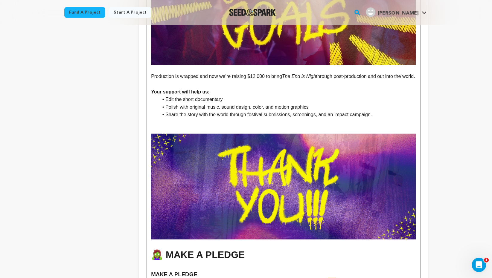
click at [196, 73] on p "Production is wrapped and now we’re raising $12,000 to bring The End is Nigh th…" at bounding box center [283, 77] width 264 height 8
click at [194, 65] on p "To enrich screen reader interactions, please activate Accessibility in Grammarl…" at bounding box center [283, 69] width 264 height 8
drag, startPoint x: 250, startPoint y: 107, endPoint x: 292, endPoint y: 105, distance: 42.5
click at [292, 111] on li "Share the story with the world through festival submissions, screenings, and an…" at bounding box center [286, 115] width 257 height 8
click at [304, 111] on li "Share the story with the world through festival submissions , screenings, and a…" at bounding box center [286, 115] width 257 height 8
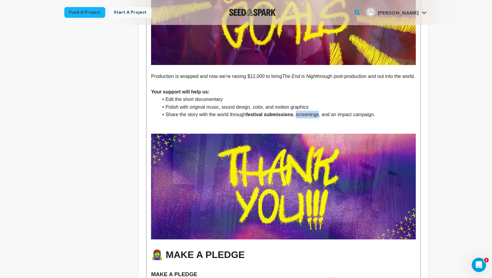
click at [304, 111] on li "Share the story with the world through festival submissions , screenings, and a…" at bounding box center [286, 115] width 257 height 8
drag, startPoint x: 343, startPoint y: 107, endPoint x: 379, endPoint y: 108, distance: 36.8
click at [379, 111] on li "Share the story with the world through festival submissions , screenings , and …" at bounding box center [286, 115] width 257 height 8
drag, startPoint x: 277, startPoint y: 100, endPoint x: 309, endPoint y: 100, distance: 32.3
click at [309, 103] on li "Polish with original music, sound design, color, and motion graphics" at bounding box center [286, 107] width 257 height 8
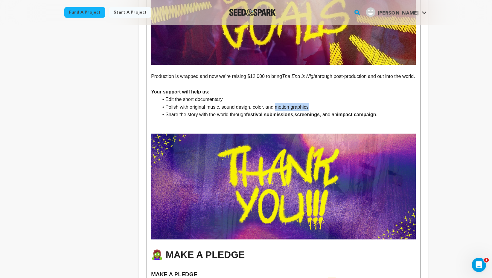
drag, startPoint x: 313, startPoint y: 98, endPoint x: 277, endPoint y: 98, distance: 36.8
click at [277, 103] on li "Polish with original music, sound design, color, and motion graphics" at bounding box center [286, 107] width 257 height 8
click at [259, 103] on li "Polish with original music, sound design, color, and motion graphics" at bounding box center [286, 107] width 257 height 8
drag, startPoint x: 223, startPoint y: 99, endPoint x: 251, endPoint y: 100, distance: 27.8
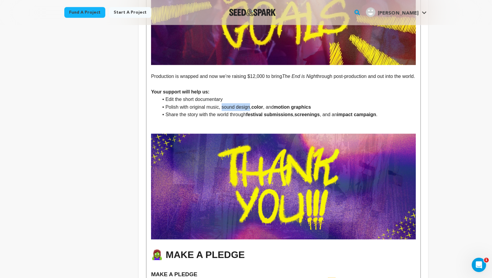
click at [251, 103] on li "Polish with original music, sound design, color , and motion graphics" at bounding box center [286, 107] width 257 height 8
drag, startPoint x: 190, startPoint y: 99, endPoint x: 219, endPoint y: 99, distance: 28.1
click at [219, 103] on li "Polish with original music, sound design , color , and motion graphics" at bounding box center [286, 107] width 257 height 8
click at [220, 111] on li "Share the story with the world through festival submissions , screenings , and …" at bounding box center [286, 115] width 257 height 8
click at [179, 103] on li "Polish with original music , sound design , color , and motion graphics" at bounding box center [286, 107] width 257 height 8
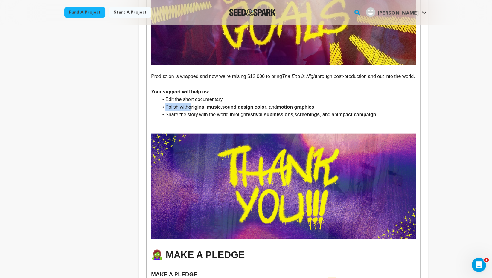
drag, startPoint x: 191, startPoint y: 99, endPoint x: 166, endPoint y: 101, distance: 25.5
click at [166, 103] on li "Polish with original music , sound design , color , and motion graphics" at bounding box center [286, 107] width 257 height 8
click at [202, 105] on strong "sound design" at bounding box center [215, 107] width 31 height 5
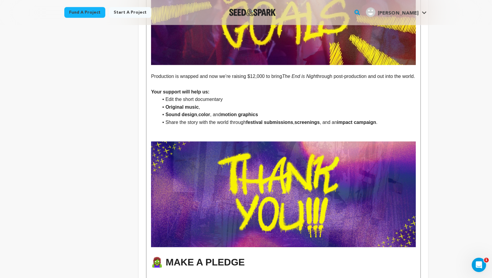
click at [200, 112] on strong "color" at bounding box center [204, 114] width 12 height 5
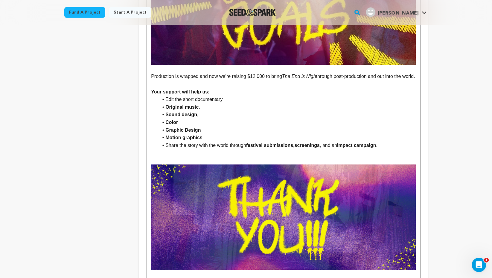
click at [184, 135] on strong "Motion graphics" at bounding box center [183, 137] width 37 height 5
drag, startPoint x: 225, startPoint y: 94, endPoint x: 165, endPoint y: 94, distance: 60.4
click at [165, 96] on li "Edit the short documentary" at bounding box center [286, 100] width 257 height 8
drag, startPoint x: 206, startPoint y: 130, endPoint x: 166, endPoint y: 101, distance: 49.6
click at [166, 101] on ul "Edit the short documentary Original music , Sound design , Color Graphic Design…" at bounding box center [283, 123] width 264 height 54
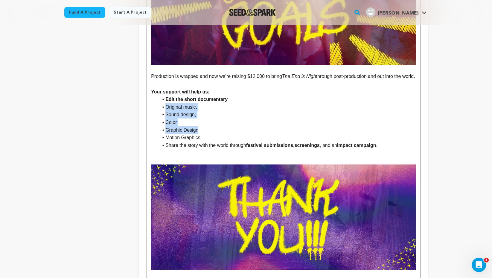
click at [198, 103] on li "Original music," at bounding box center [286, 107] width 257 height 8
click at [187, 103] on li "Original music" at bounding box center [286, 107] width 257 height 8
click at [184, 111] on li "Sound design" at bounding box center [286, 115] width 257 height 8
click at [209, 89] on strong "Your support will help us:" at bounding box center [180, 91] width 58 height 5
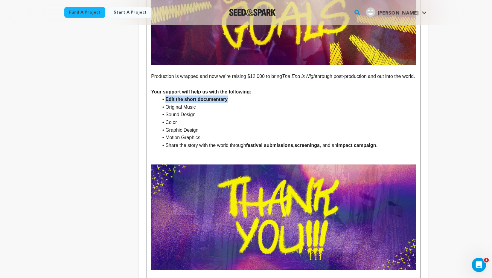
drag, startPoint x: 229, startPoint y: 95, endPoint x: 163, endPoint y: 94, distance: 65.5
click at [163, 96] on li "Edit the short documentary" at bounding box center [286, 100] width 257 height 8
click at [171, 97] on strong "Editing" at bounding box center [173, 99] width 16 height 5
click at [213, 119] on li "Color" at bounding box center [286, 123] width 257 height 8
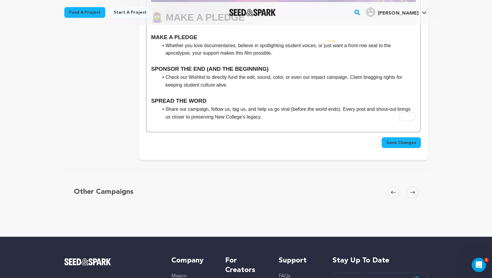
scroll to position [1771, 0]
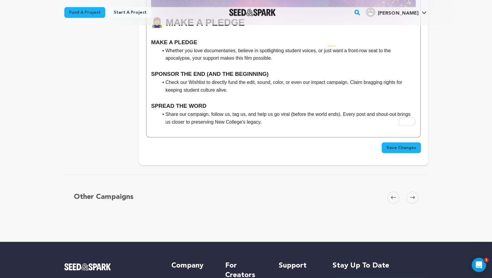
click at [395, 145] on span "Save Changes" at bounding box center [401, 148] width 30 height 6
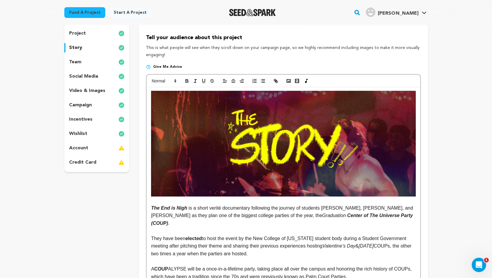
scroll to position [53, 0]
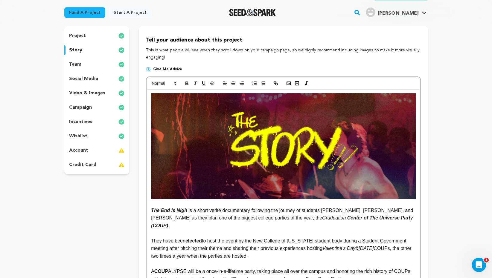
click at [91, 137] on div "wishlist" at bounding box center [96, 137] width 65 height 10
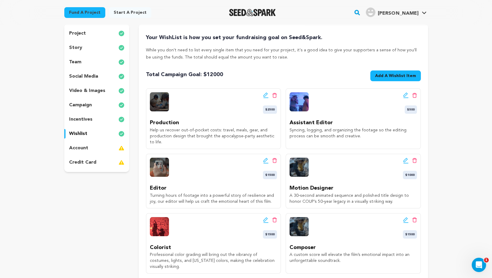
scroll to position [56, 0]
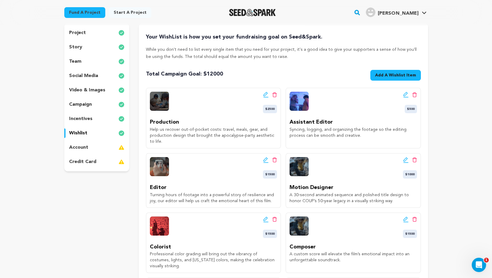
click at [90, 120] on p "incentives" at bounding box center [80, 118] width 23 height 7
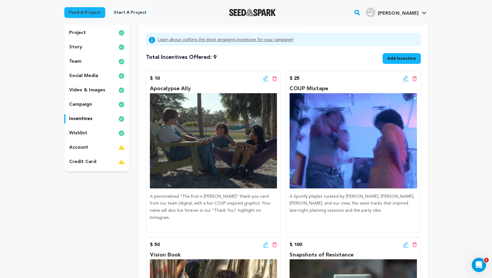
click at [91, 128] on div "project story team social media video & images campaign incentives wishlist acc…" at bounding box center [96, 97] width 65 height 148
click at [91, 133] on div "wishlist" at bounding box center [96, 134] width 65 height 10
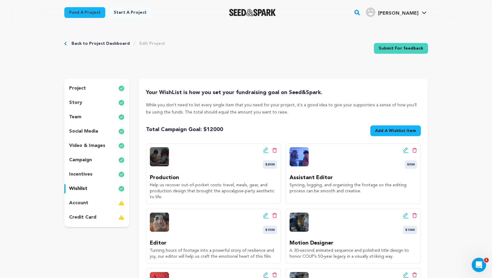
click at [99, 217] on div "credit card" at bounding box center [96, 218] width 65 height 10
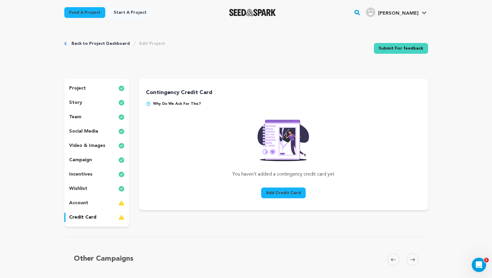
click at [277, 193] on button "Add Credit Card" at bounding box center [283, 193] width 45 height 11
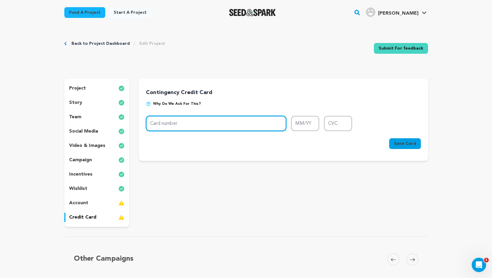
click at [233, 128] on input "Card number" at bounding box center [216, 123] width 140 height 15
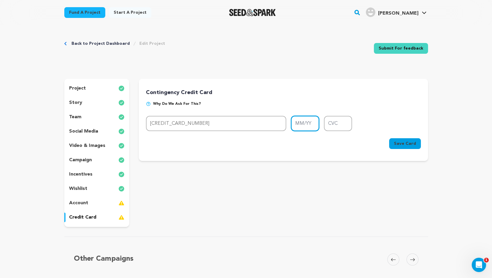
type input "4400 6697 0505 7313"
type input "11/25"
click at [341, 123] on input "CVC" at bounding box center [338, 123] width 28 height 15
type input "924"
click at [414, 144] on span "Save Card" at bounding box center [405, 144] width 22 height 6
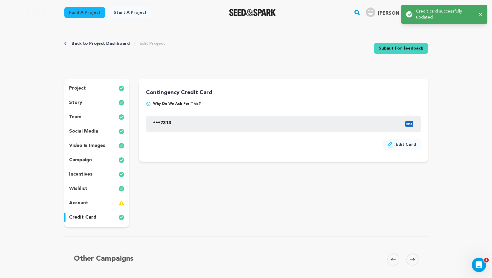
click at [108, 200] on div "account" at bounding box center [96, 204] width 65 height 10
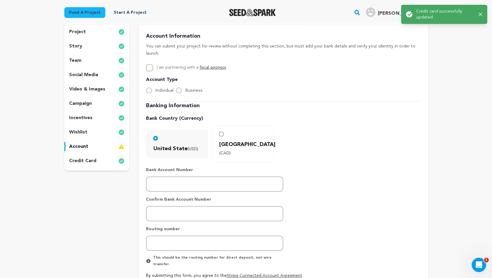
scroll to position [42, 0]
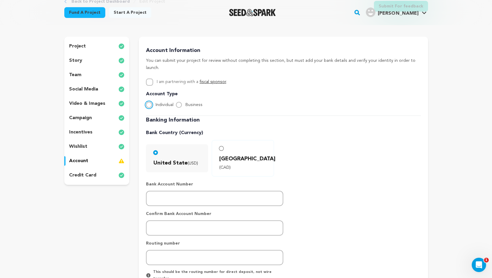
click at [152, 102] on input "Individual" at bounding box center [149, 105] width 6 height 6
radio input "true"
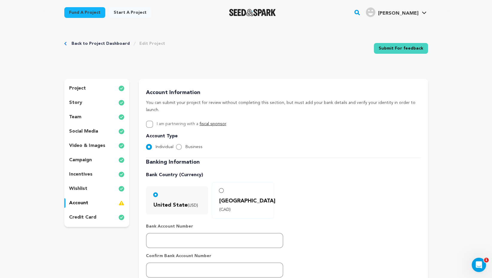
click at [88, 204] on div "account" at bounding box center [96, 204] width 65 height 10
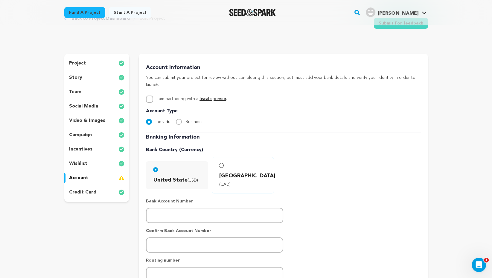
scroll to position [25, 0]
click at [99, 158] on div "project story team social media video & images campaign incentives wishlist acc…" at bounding box center [96, 128] width 65 height 148
click at [90, 163] on div "wishlist" at bounding box center [96, 164] width 65 height 10
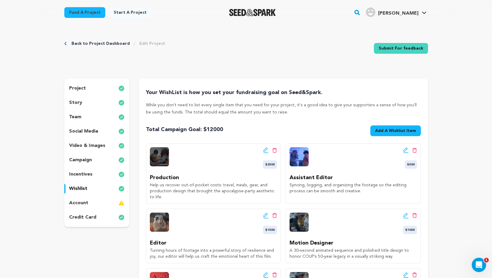
click at [93, 120] on div "team" at bounding box center [96, 117] width 65 height 10
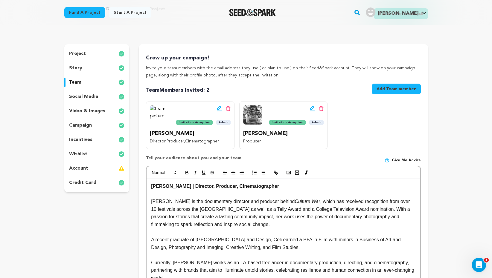
scroll to position [36, 0]
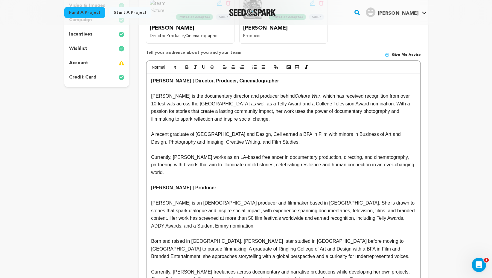
click at [231, 135] on p "A recent graduate of [GEOGRAPHIC_DATA] and Design, Celi earned a BFA in Film wi…" at bounding box center [283, 138] width 264 height 15
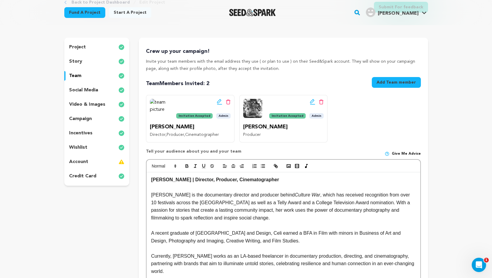
scroll to position [0, 0]
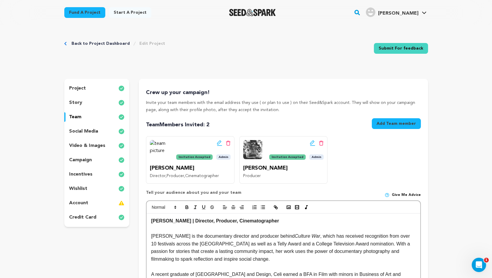
click at [93, 104] on div "story" at bounding box center [96, 103] width 65 height 10
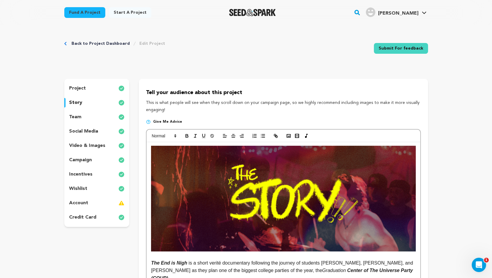
click at [93, 120] on div "team" at bounding box center [96, 117] width 65 height 10
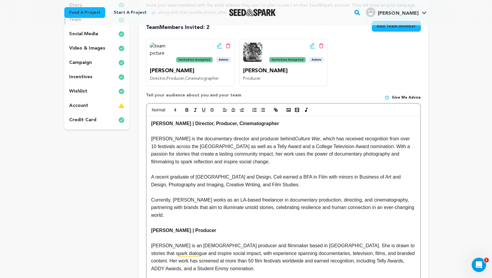
scroll to position [47, 0]
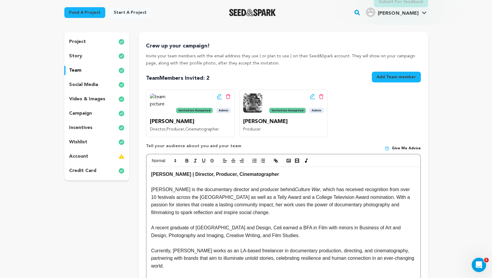
click at [91, 56] on div "story" at bounding box center [96, 56] width 65 height 10
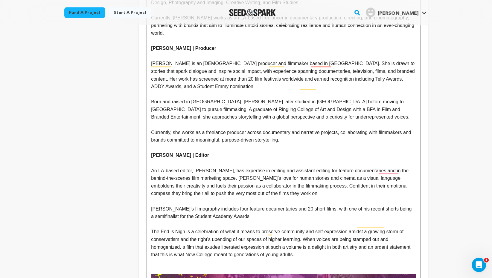
scroll to position [801, 0]
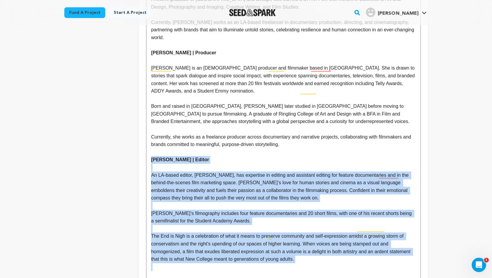
drag, startPoint x: 328, startPoint y: 248, endPoint x: 152, endPoint y: 144, distance: 204.5
click at [152, 144] on div "The End is Nigh is a short verité documentary following the journey of students…" at bounding box center [282, 224] width 273 height 1765
copy div "Zach Hess | Editor An LA-based editor, Zachary Hess, has expertise in editing a…"
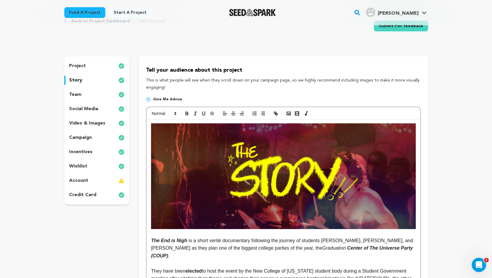
scroll to position [21, 0]
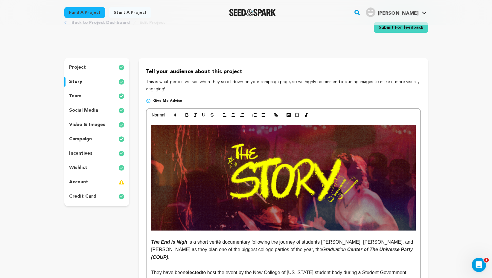
click at [95, 97] on div "team" at bounding box center [96, 96] width 65 height 10
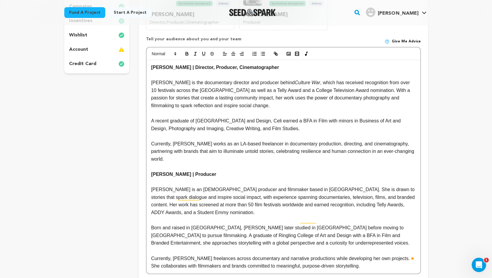
scroll to position [308, 0]
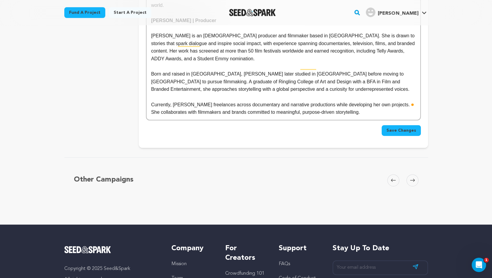
click at [387, 107] on p "Currently, [PERSON_NAME] freelances across documentary and narrative production…" at bounding box center [283, 108] width 264 height 15
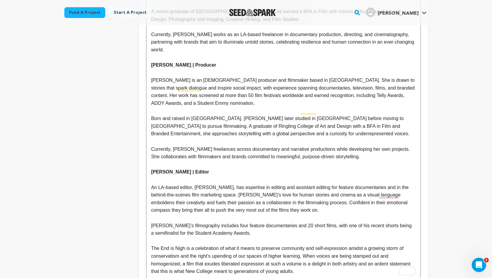
scroll to position [218, 0]
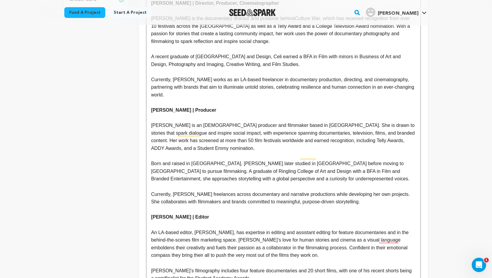
click at [174, 215] on strong "[PERSON_NAME] | Editor" at bounding box center [180, 217] width 58 height 5
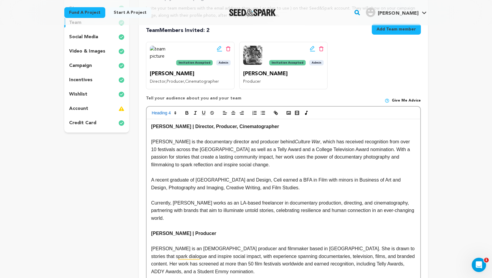
scroll to position [82, 0]
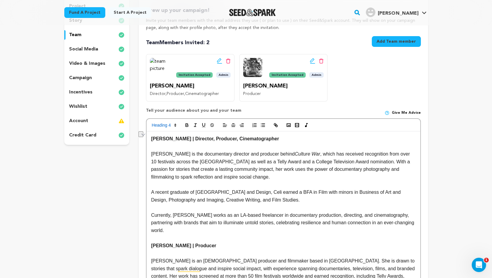
drag, startPoint x: 271, startPoint y: 142, endPoint x: 152, endPoint y: 140, distance: 118.7
click at [152, 141] on p "[PERSON_NAME] | Director, Producer, Cinematographer" at bounding box center [283, 139] width 264 height 8
click at [162, 128] on span at bounding box center [163, 125] width 29 height 7
click at [168, 152] on span at bounding box center [171, 152] width 38 height 13
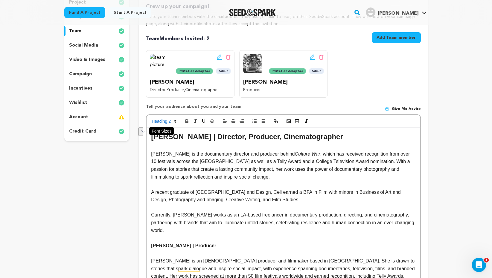
click at [175, 122] on polygon at bounding box center [175, 122] width 1 height 1
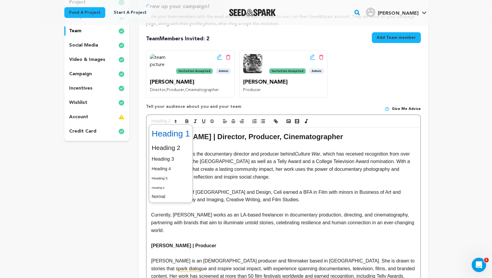
click at [175, 136] on span at bounding box center [171, 134] width 38 height 16
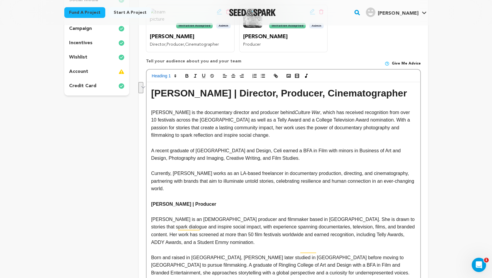
scroll to position [132, 0]
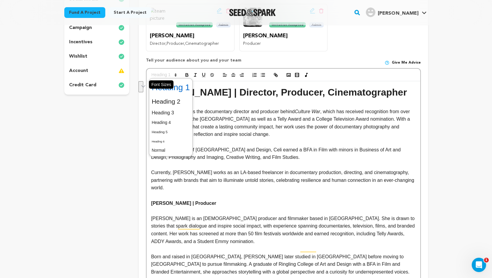
click at [176, 77] on icon at bounding box center [175, 74] width 5 height 5
click at [178, 99] on span at bounding box center [171, 101] width 38 height 13
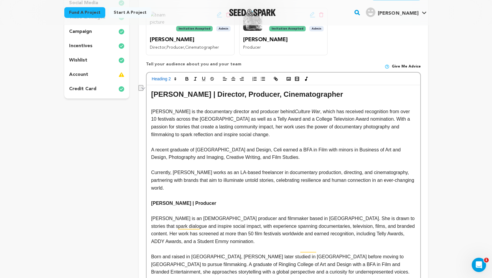
drag, startPoint x: 221, startPoint y: 196, endPoint x: 154, endPoint y: 195, distance: 67.0
click at [154, 200] on p "[PERSON_NAME] | Producer" at bounding box center [283, 204] width 264 height 8
drag, startPoint x: 152, startPoint y: 195, endPoint x: 212, endPoint y: 195, distance: 60.1
click at [212, 200] on p "[PERSON_NAME] | Producer" at bounding box center [283, 204] width 264 height 8
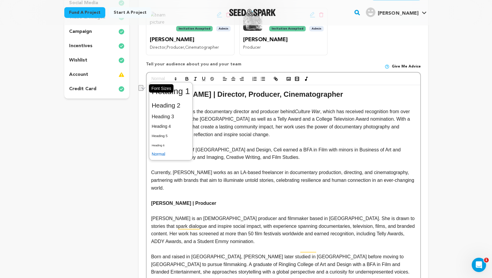
click at [171, 76] on span at bounding box center [163, 78] width 29 height 7
click at [172, 106] on span at bounding box center [171, 105] width 38 height 13
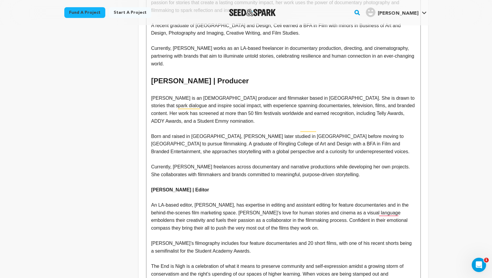
scroll to position [271, 0]
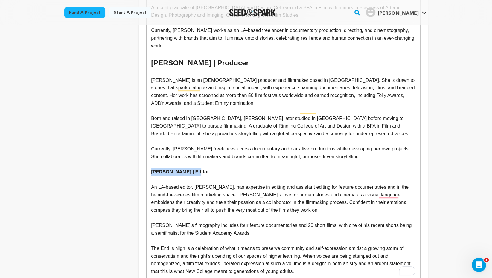
drag, startPoint x: 193, startPoint y: 164, endPoint x: 152, endPoint y: 163, distance: 41.6
click at [152, 170] on strong "[PERSON_NAME] | Editor" at bounding box center [180, 172] width 58 height 5
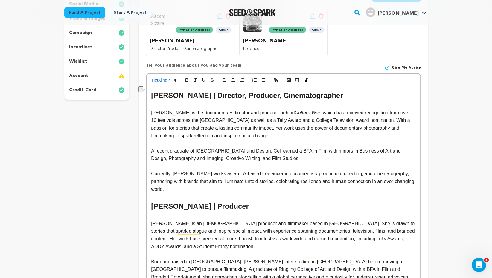
scroll to position [115, 0]
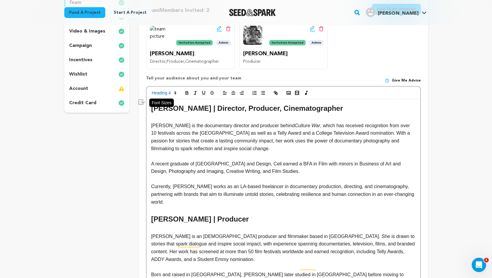
click at [170, 96] on span at bounding box center [163, 92] width 29 height 7
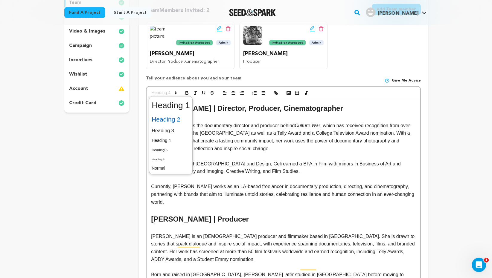
click at [177, 117] on span at bounding box center [171, 119] width 38 height 13
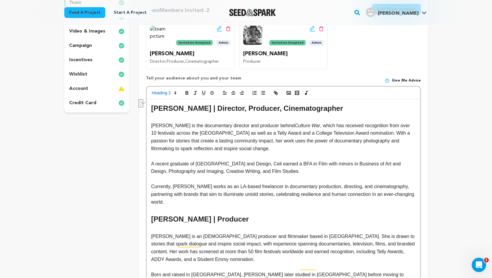
click at [215, 155] on p "To enrich screen reader interactions, please activate Accessibility in Grammarl…" at bounding box center [283, 156] width 264 height 8
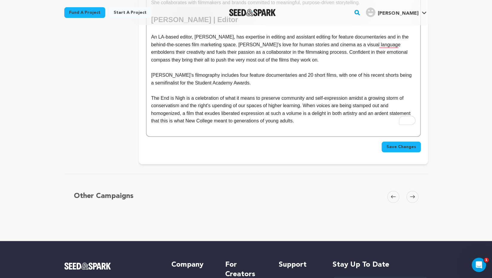
scroll to position [411, 0]
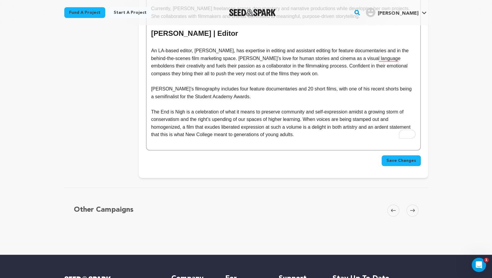
click at [406, 158] on button "Save Changes" at bounding box center [400, 160] width 39 height 11
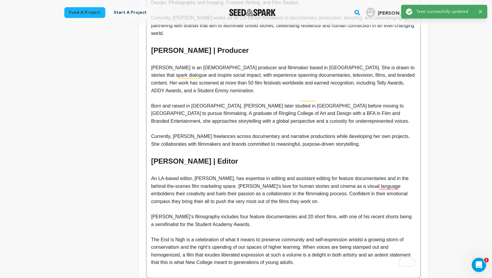
scroll to position [355, 0]
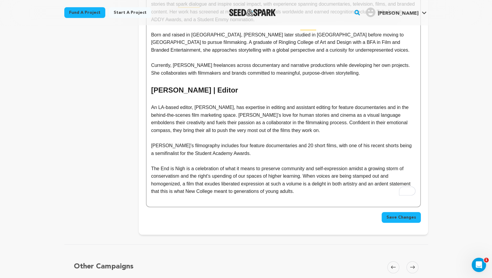
click at [355, 173] on p "The End is Nigh is a celebration of what it means to preserve community and sel…" at bounding box center [283, 180] width 264 height 30
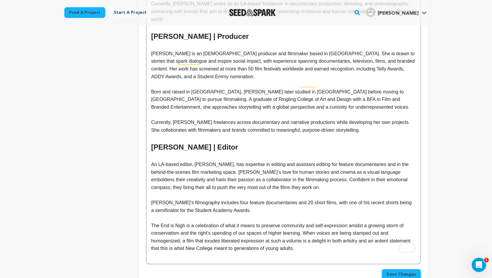
scroll to position [298, 0]
click at [398, 269] on button "Save Changes" at bounding box center [400, 274] width 39 height 11
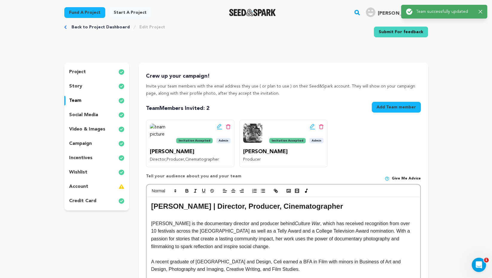
scroll to position [0, 0]
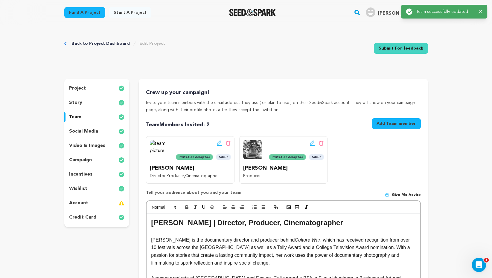
click at [101, 148] on p "video & images" at bounding box center [87, 145] width 36 height 7
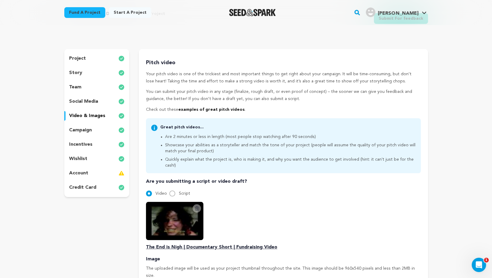
scroll to position [27, 0]
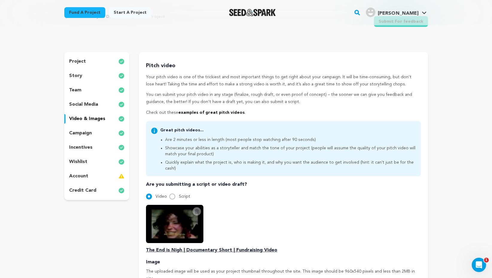
click at [96, 103] on p "social media" at bounding box center [83, 104] width 29 height 7
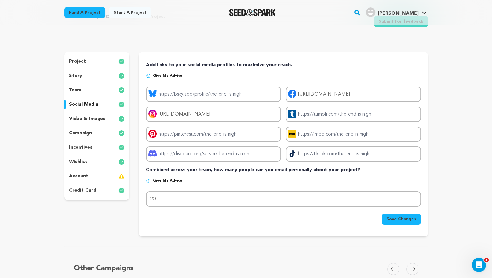
click at [93, 88] on div "team" at bounding box center [96, 91] width 65 height 10
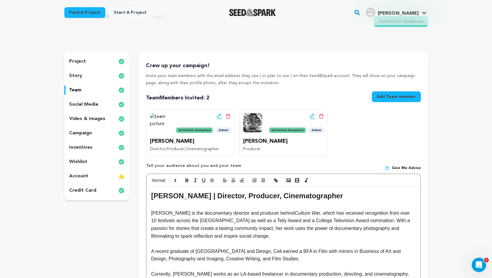
click at [95, 103] on p "social media" at bounding box center [83, 104] width 29 height 7
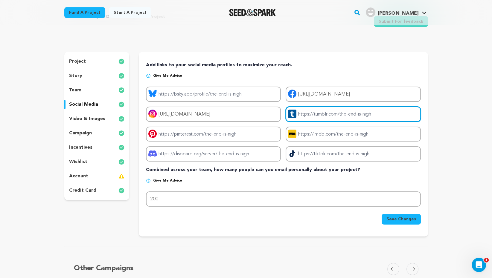
click at [370, 118] on input "Project tumblr link" at bounding box center [353, 114] width 135 height 15
click at [366, 113] on input "Project tumblr link" at bounding box center [353, 114] width 135 height 15
click at [366, 69] on div "Add links to your social media profiles to maximize your reach. Give me advice …" at bounding box center [283, 143] width 274 height 163
click at [93, 91] on div "team" at bounding box center [96, 91] width 65 height 10
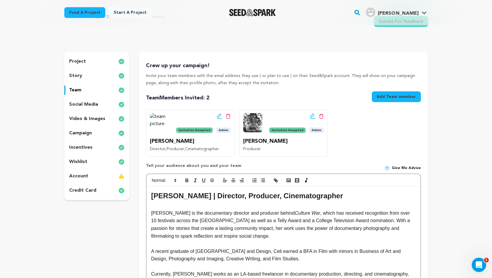
scroll to position [36, 0]
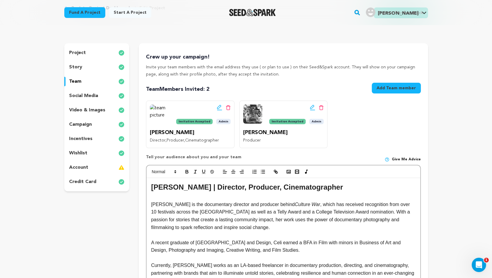
click at [89, 137] on p "incentives" at bounding box center [80, 138] width 23 height 7
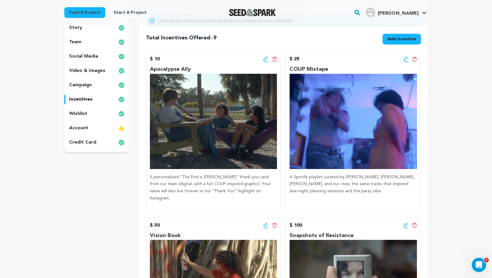
scroll to position [68, 0]
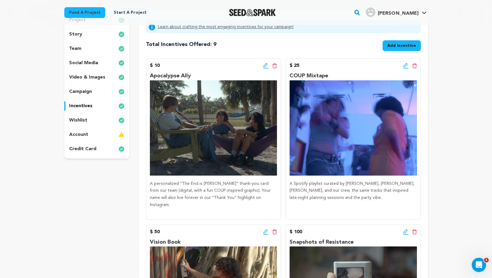
click at [107, 117] on div "wishlist" at bounding box center [96, 121] width 65 height 10
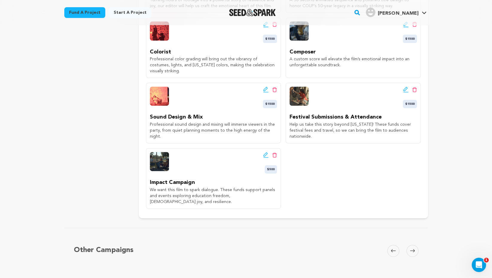
scroll to position [248, 0]
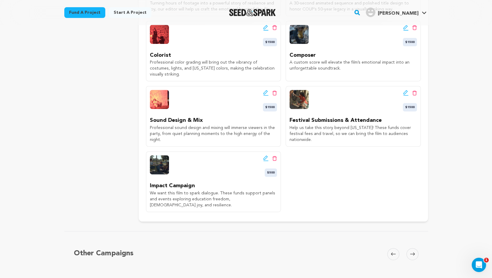
click at [393, 252] on icon at bounding box center [393, 254] width 5 height 4
click at [412, 252] on icon at bounding box center [412, 254] width 5 height 4
click at [395, 252] on icon at bounding box center [393, 254] width 5 height 4
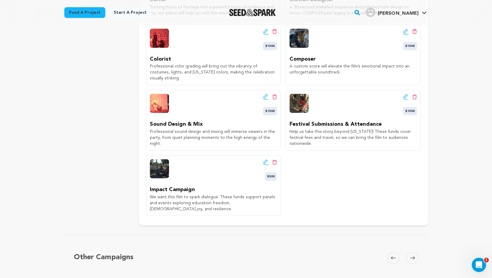
scroll to position [234, 0]
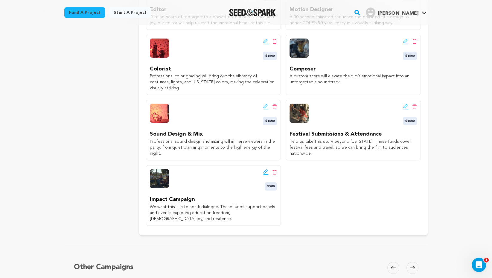
click at [393, 257] on div "Other Campaigns Carousel Skip to previous slide page Carousel Skip to next slid…" at bounding box center [246, 276] width 364 height 38
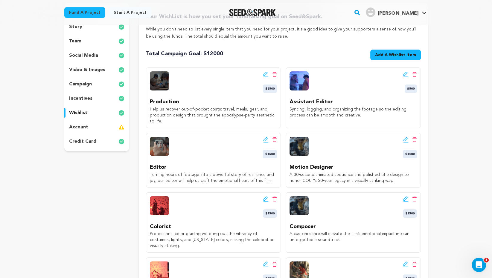
scroll to position [0, 0]
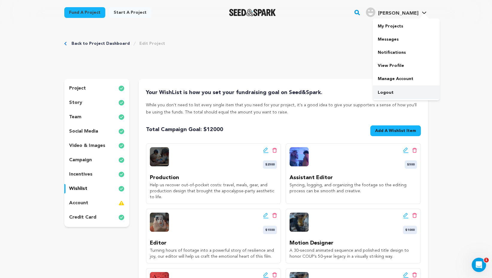
click at [394, 92] on link "Logout" at bounding box center [406, 92] width 67 height 13
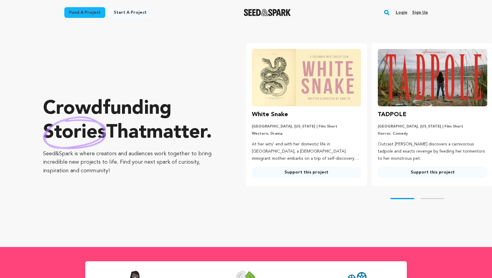
click at [404, 11] on link "Login" at bounding box center [401, 13] width 12 height 10
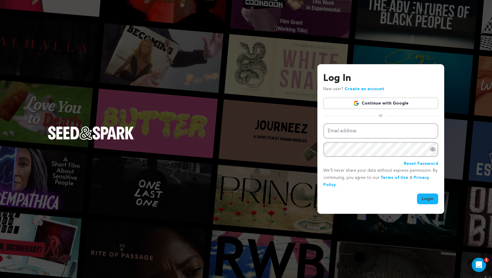
click at [347, 104] on link "Continue with Google" at bounding box center [380, 103] width 115 height 11
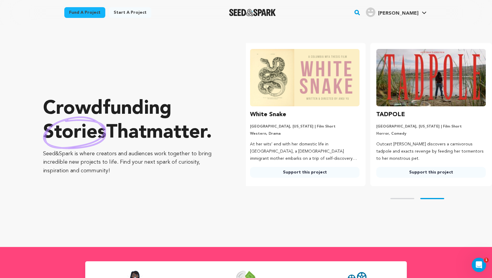
scroll to position [0, 131]
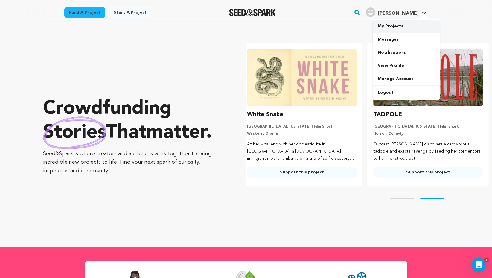
click at [400, 26] on link "My Projects" at bounding box center [406, 26] width 67 height 13
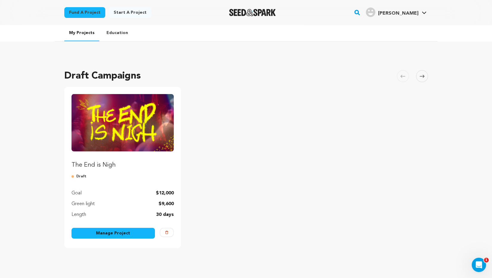
click at [113, 166] on p "The End is Nigh" at bounding box center [122, 165] width 103 height 8
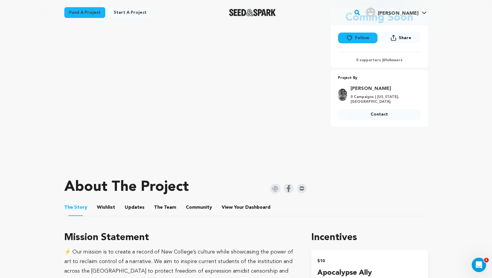
scroll to position [160, 0]
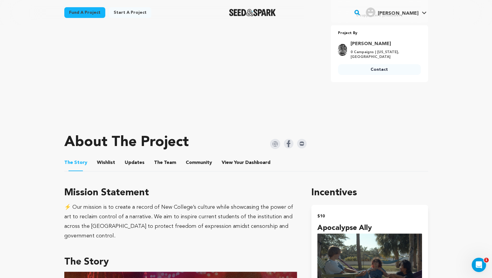
click at [109, 165] on button "Wishlist" at bounding box center [106, 164] width 14 height 14
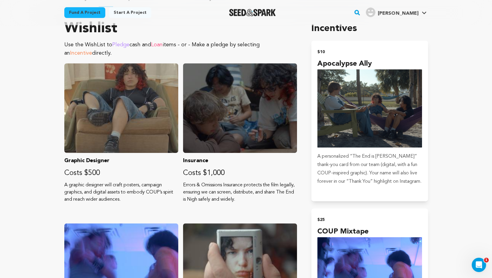
scroll to position [277, 0]
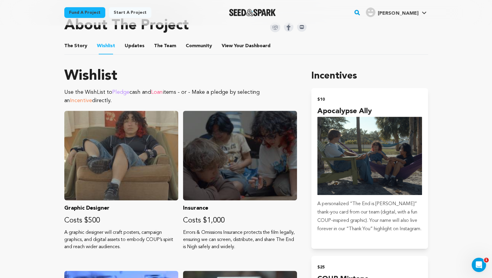
click at [79, 47] on button "The Story" at bounding box center [75, 47] width 14 height 14
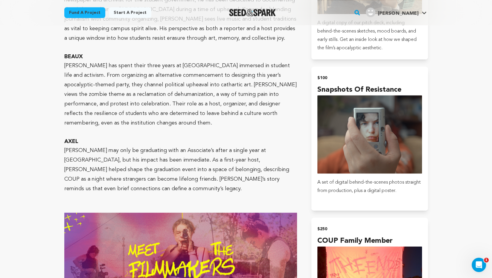
scroll to position [712, 0]
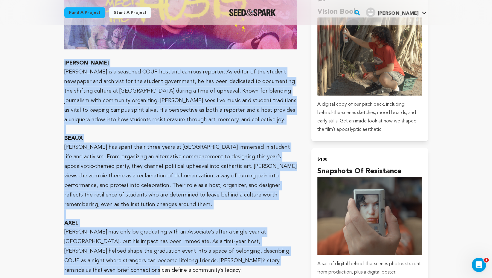
drag, startPoint x: 272, startPoint y: 246, endPoint x: 63, endPoint y: 51, distance: 286.2
copy div "ANDY Andy is a seasoned COUP host and campus reporter. As editor of the student…"
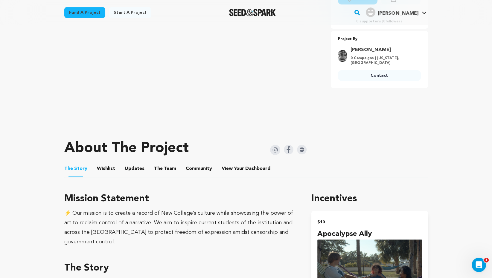
scroll to position [0, 0]
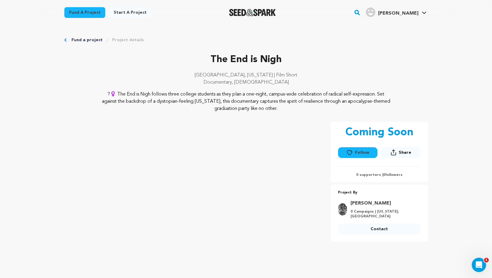
click at [391, 12] on div "[PERSON_NAME]" at bounding box center [392, 12] width 52 height 10
click at [392, 15] on div "[PERSON_NAME]" at bounding box center [392, 12] width 52 height 10
click at [392, 11] on div "[PERSON_NAME]" at bounding box center [392, 12] width 52 height 10
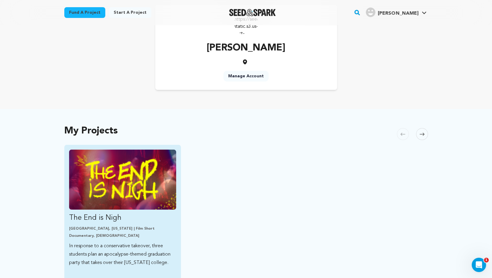
scroll to position [30, 0]
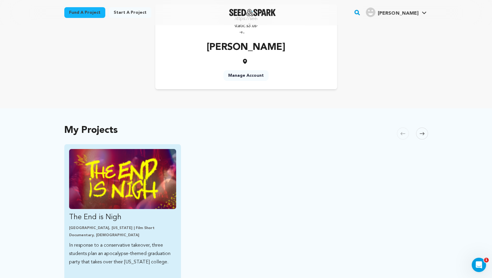
click at [146, 192] on img "Fund The End is Nigh" at bounding box center [122, 179] width 107 height 60
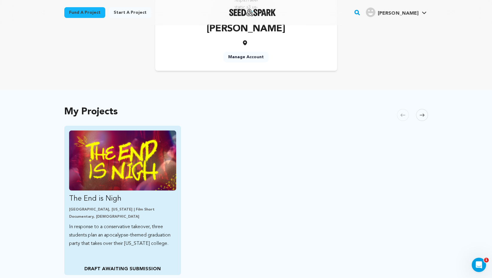
scroll to position [62, 0]
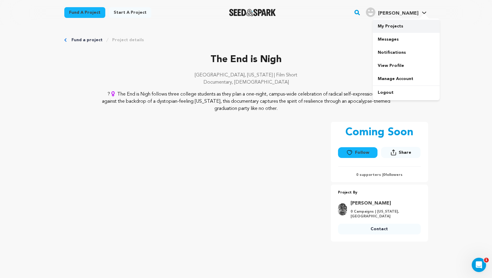
click at [398, 29] on link "My Projects" at bounding box center [406, 26] width 67 height 13
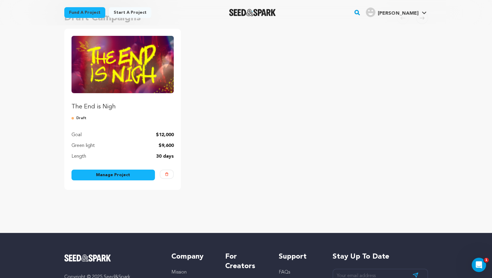
scroll to position [71, 0]
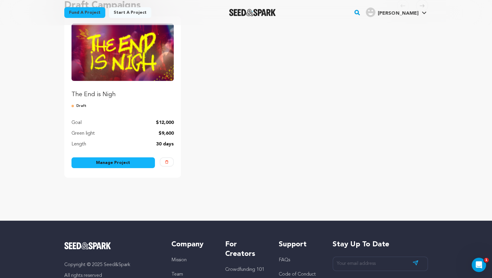
click at [132, 162] on link "Manage Project" at bounding box center [113, 163] width 84 height 11
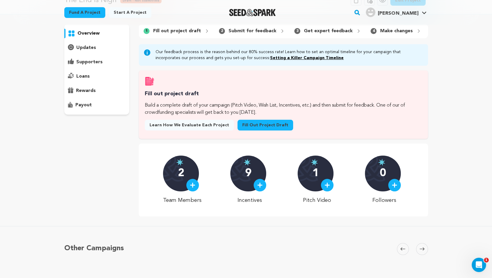
scroll to position [26, 0]
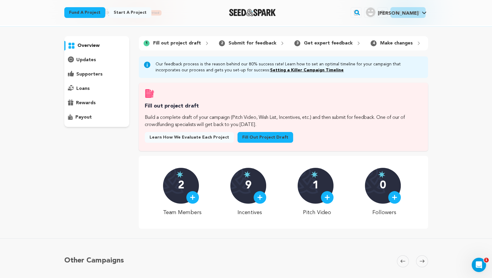
click at [93, 58] on p "updates" at bounding box center [86, 60] width 20 height 7
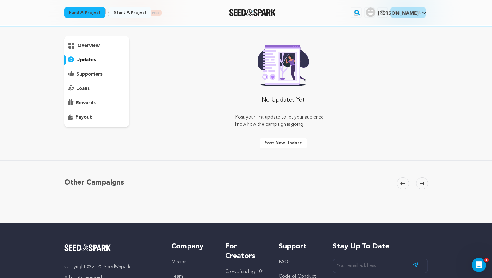
click at [97, 72] on p "supporters" at bounding box center [89, 74] width 26 height 7
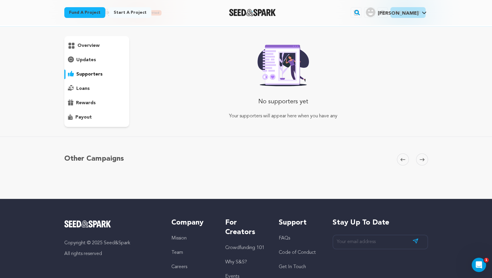
click at [88, 88] on p "loans" at bounding box center [82, 88] width 13 height 7
click at [90, 102] on p "rewards" at bounding box center [86, 103] width 20 height 7
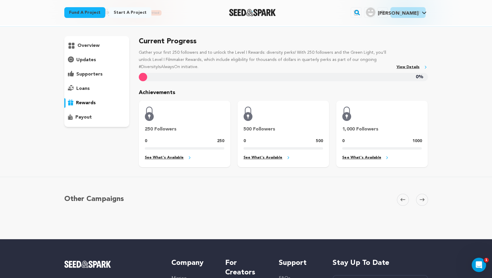
click at [90, 115] on p "payout" at bounding box center [83, 117] width 16 height 7
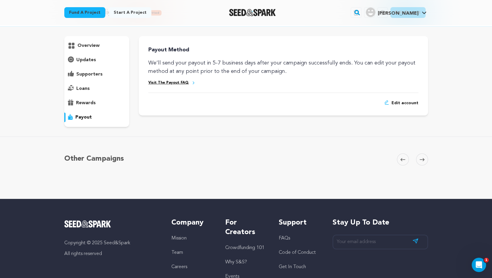
click at [83, 43] on p "overview" at bounding box center [88, 45] width 22 height 7
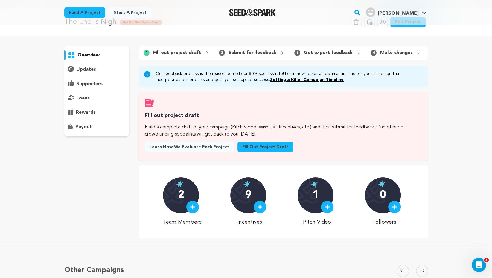
scroll to position [10, 0]
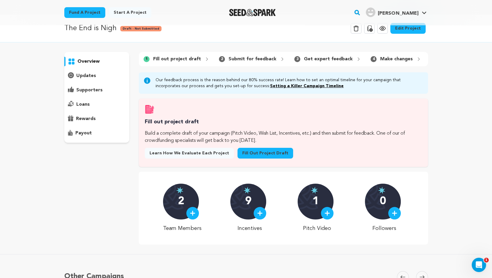
click at [90, 79] on p "updates" at bounding box center [86, 75] width 20 height 7
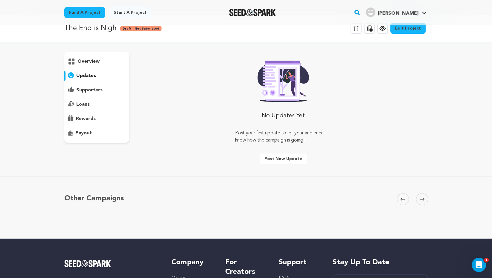
click at [92, 61] on p "overview" at bounding box center [88, 61] width 22 height 7
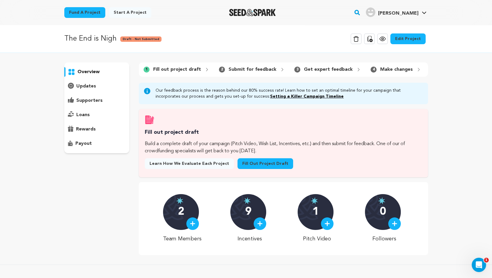
click at [190, 69] on p "Fill out project draft" at bounding box center [177, 69] width 48 height 7
click at [207, 69] on div "1 Fill out project draft" at bounding box center [176, 70] width 75 height 10
click at [249, 164] on link "Fill out project draft" at bounding box center [265, 163] width 56 height 11
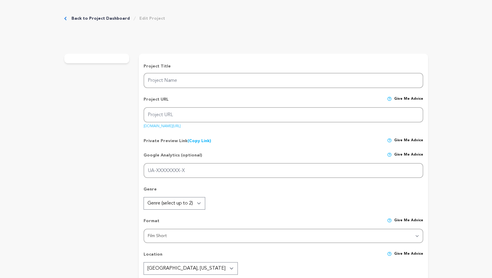
type input "The End is Nigh"
type input "the-end-is-nigh"
type input "In response to a conservative takeover, three students plan an apocalypse-theme…"
type textarea "?‍♀️ The End is Nigh follows three college students as they plan a one-night, c…"
type textarea "⚡️ Our mission is to create a record of New College’s culture while showcasing …"
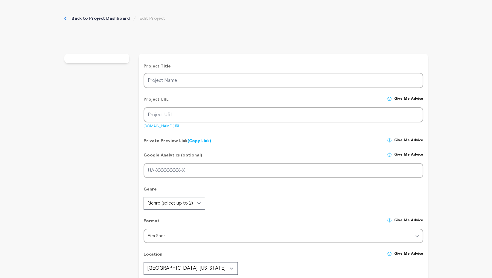
radio input "true"
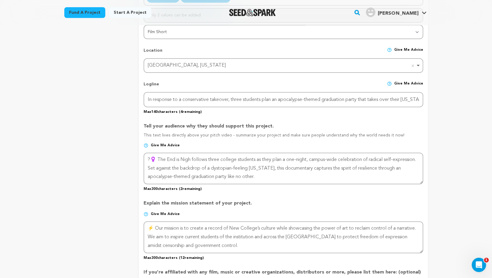
scroll to position [266, 0]
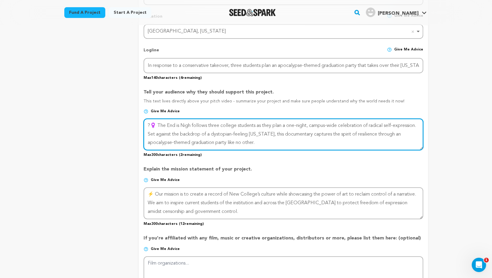
click at [159, 125] on textarea at bounding box center [283, 135] width 279 height 32
drag, startPoint x: 152, startPoint y: 126, endPoint x: 147, endPoint y: 126, distance: 5.7
click at [147, 126] on textarea "To enrich screen reader interactions, please activate Accessibility in Grammarl…" at bounding box center [283, 135] width 279 height 32
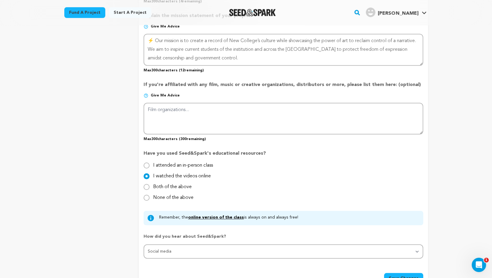
scroll to position [419, 0]
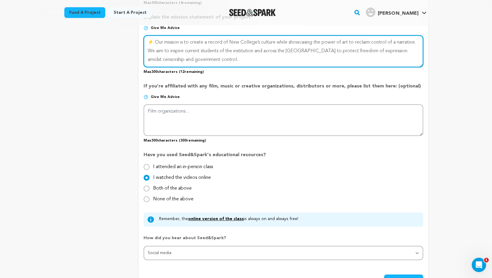
click at [151, 40] on textarea at bounding box center [283, 51] width 279 height 32
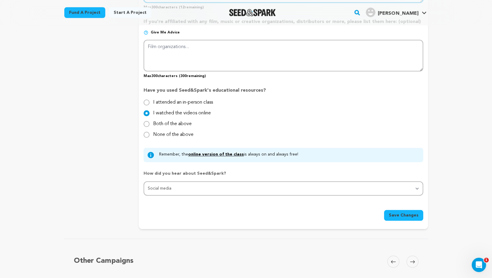
scroll to position [527, 0]
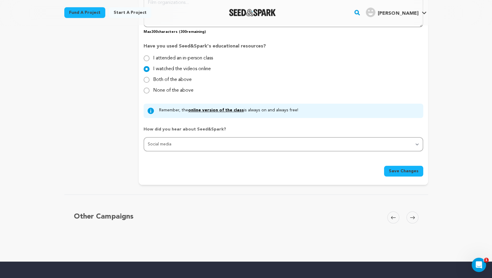
click at [410, 172] on span "Save Changes" at bounding box center [404, 171] width 30 height 6
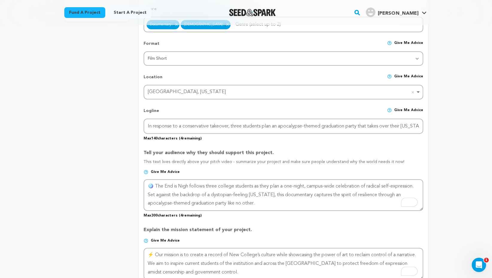
scroll to position [210, 0]
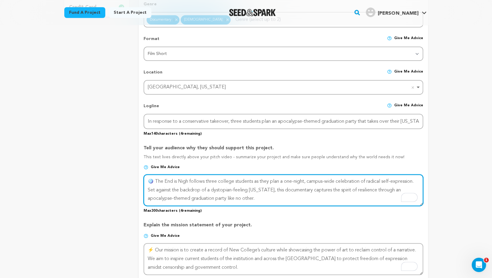
click at [152, 180] on textarea "To enrich screen reader interactions, please activate Accessibility in Grammarl…" at bounding box center [283, 191] width 279 height 32
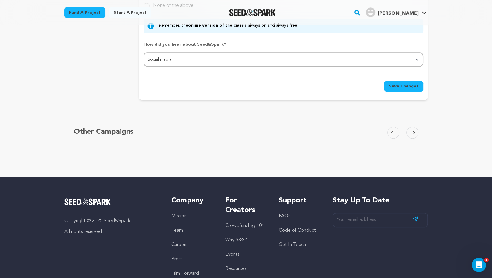
scroll to position [544, 0]
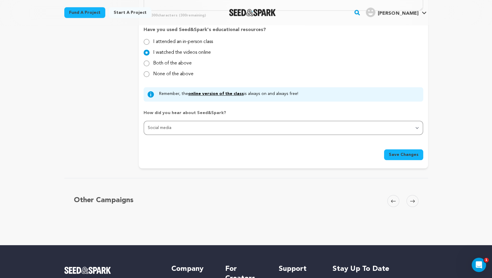
click at [407, 157] on span "Save Changes" at bounding box center [404, 155] width 30 height 6
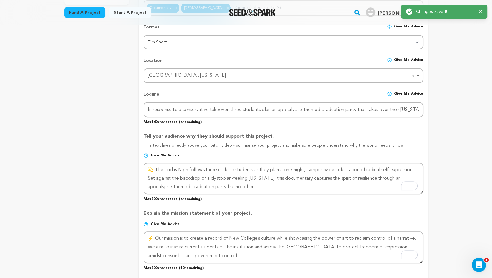
scroll to position [296, 0]
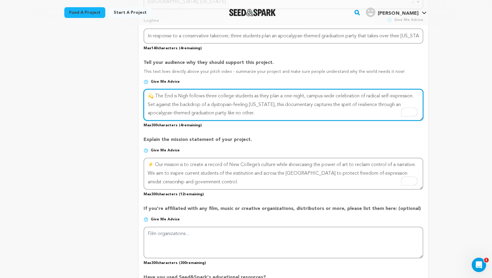
click at [150, 96] on textarea "To enrich screen reader interactions, please activate Accessibility in Grammarl…" at bounding box center [283, 105] width 279 height 32
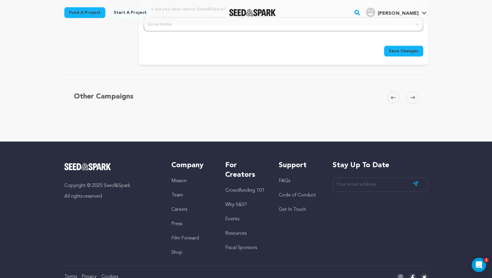
scroll to position [550, 0]
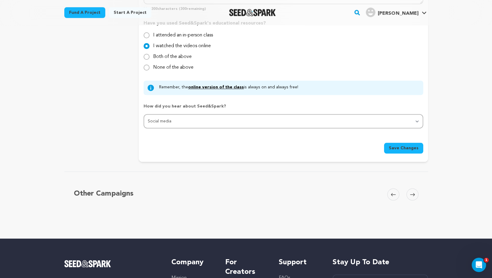
click at [404, 146] on span "Save Changes" at bounding box center [404, 148] width 30 height 6
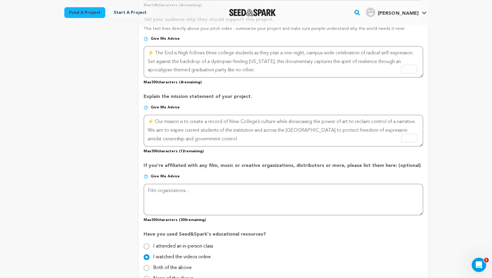
scroll to position [336, 0]
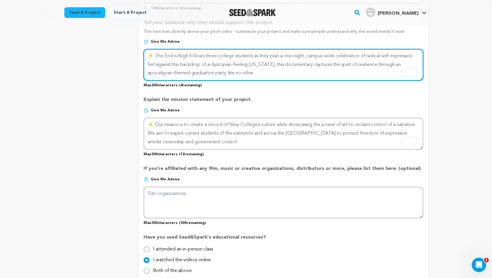
click at [151, 54] on textarea "To enrich screen reader interactions, please activate Accessibility in Grammarl…" at bounding box center [283, 65] width 279 height 32
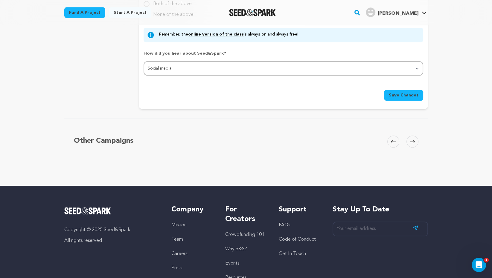
scroll to position [585, 0]
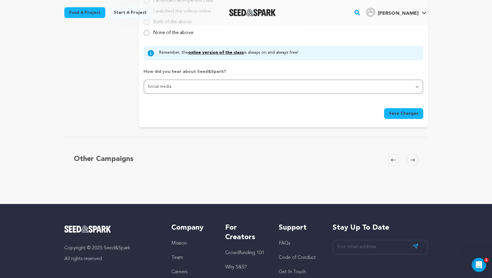
click at [405, 116] on button "Save Changes" at bounding box center [403, 113] width 39 height 11
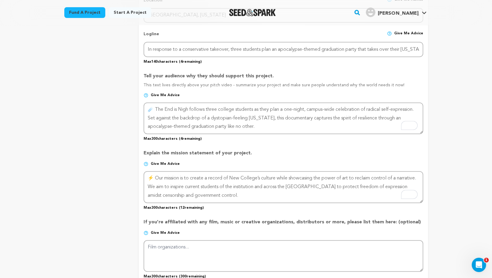
scroll to position [232, 0]
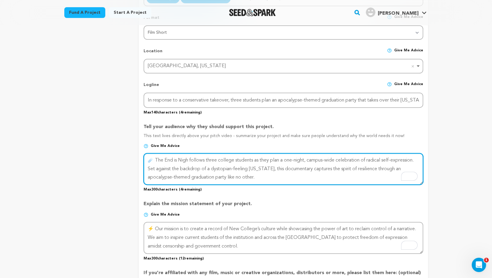
click at [152, 158] on textarea "To enrich screen reader interactions, please activate Accessibility in Grammarl…" at bounding box center [283, 169] width 279 height 32
type textarea "The End is Nigh follows three college students as they plan a one-night, campus…"
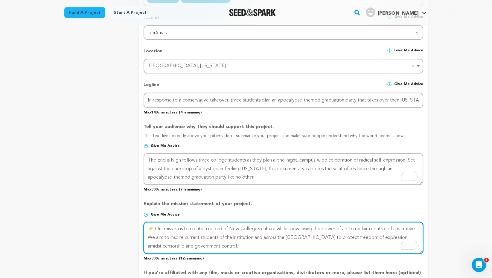
click at [150, 227] on textarea "To enrich screen reader interactions, please activate Accessibility in Grammarl…" at bounding box center [283, 238] width 279 height 32
click at [155, 229] on textarea "To enrich screen reader interactions, please activate Accessibility in Grammarl…" at bounding box center [283, 238] width 279 height 32
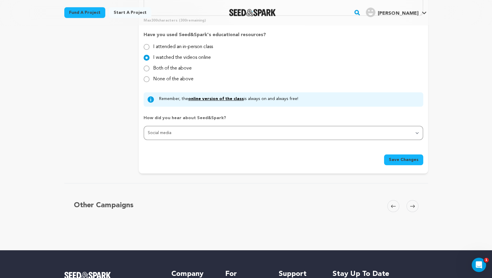
scroll to position [548, 0]
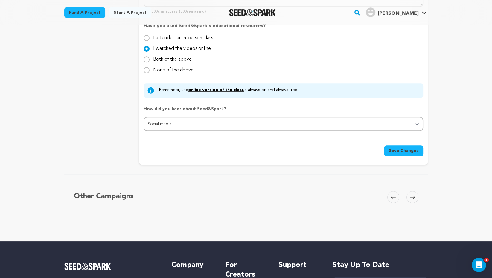
type textarea "Our mission is to create a record of New College’s culture while showcasing the…"
click at [396, 149] on span "Save Changes" at bounding box center [404, 151] width 30 height 6
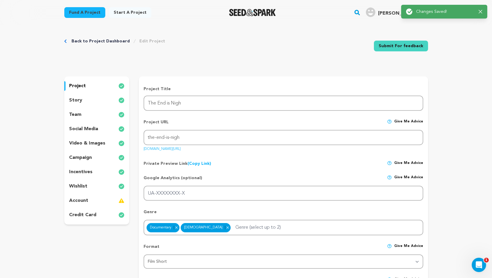
scroll to position [0, 0]
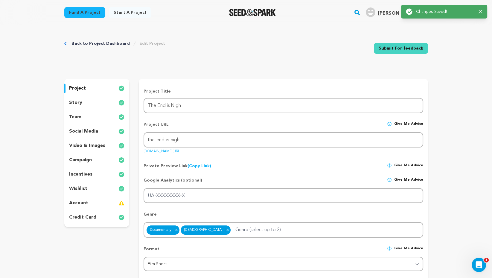
click at [89, 103] on div "story" at bounding box center [96, 103] width 65 height 10
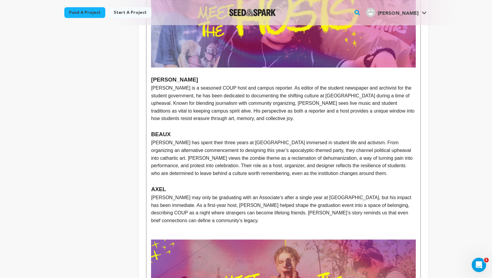
scroll to position [341, 0]
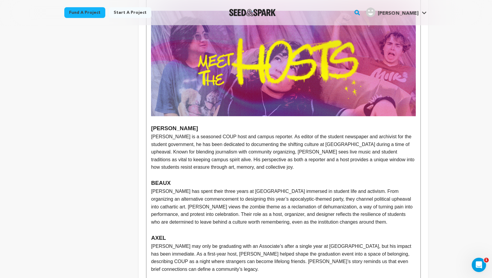
click at [153, 124] on h3 "[PERSON_NAME]" at bounding box center [283, 128] width 264 height 9
click at [151, 124] on h3 "[PERSON_NAME]" at bounding box center [283, 128] width 264 height 9
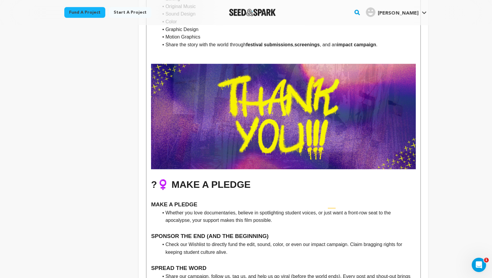
scroll to position [1715, 0]
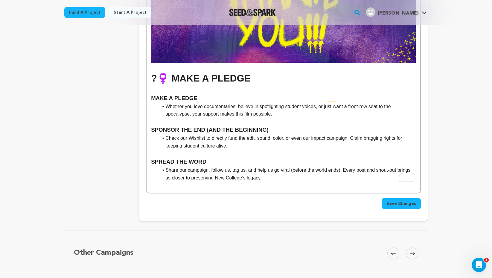
click at [169, 73] on strong "?‍♀️ MAKE A PLEDGE" at bounding box center [201, 78] width 100 height 11
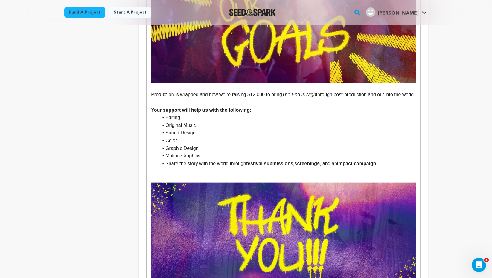
scroll to position [1467, 0]
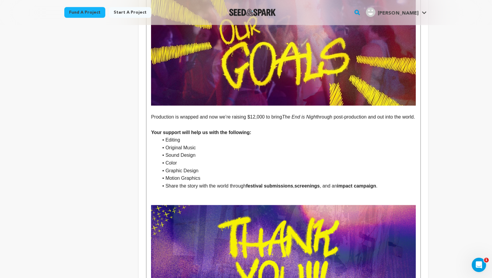
click at [152, 130] on strong "Your support will help us with the following:" at bounding box center [201, 132] width 100 height 5
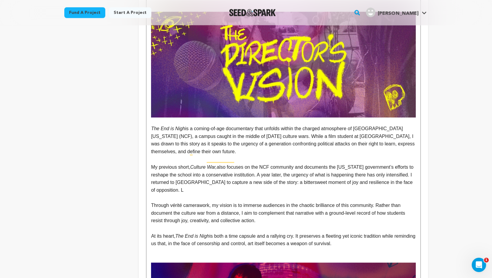
scroll to position [1068, 0]
click at [224, 163] on p "My previous short, Culture War, also focuses on the NCF community and documents…" at bounding box center [283, 178] width 264 height 30
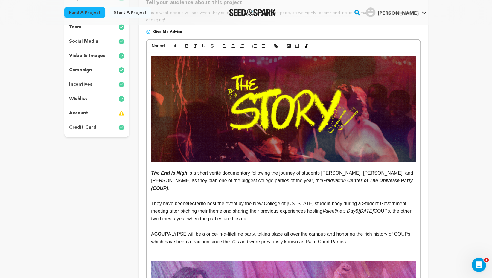
scroll to position [101, 0]
